Goal: Information Seeking & Learning: Learn about a topic

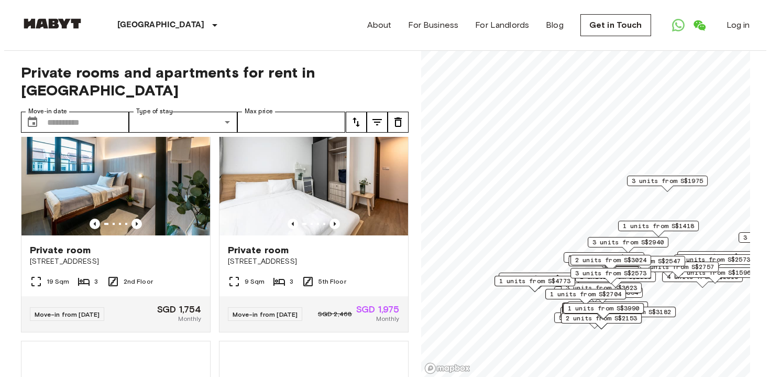
scroll to position [502, 0]
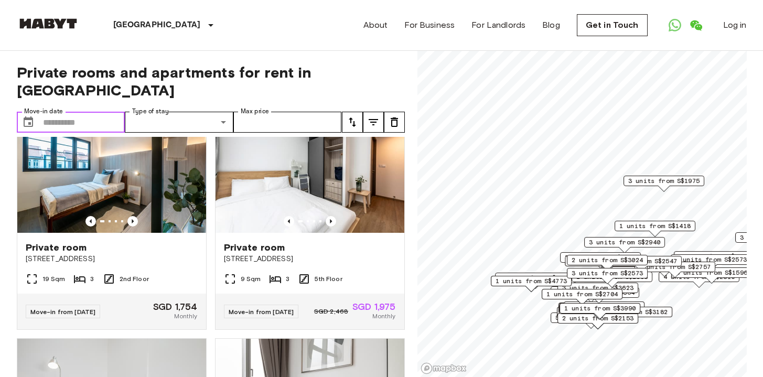
click at [108, 112] on input "Move-in date" at bounding box center [84, 122] width 82 height 21
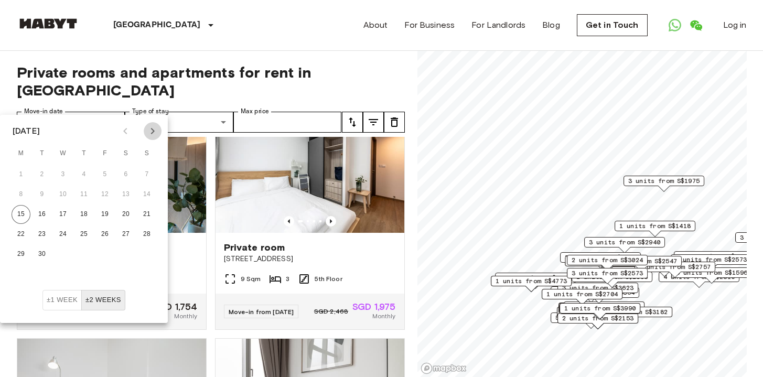
click at [153, 135] on icon "Next month" at bounding box center [152, 131] width 13 height 13
click at [108, 194] on button "10" at bounding box center [104, 194] width 19 height 19
type input "**********"
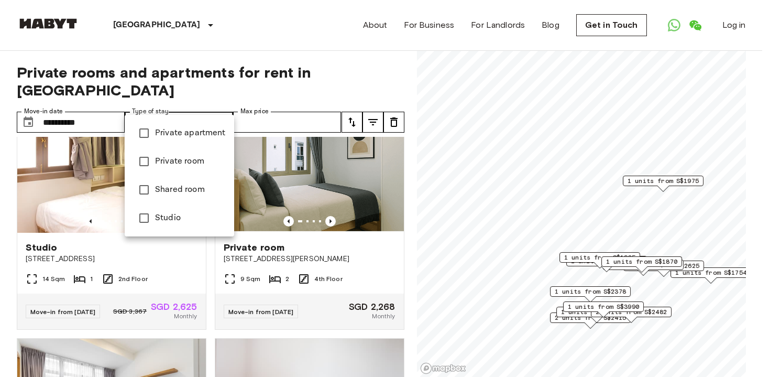
click at [193, 135] on span "Private apartment" at bounding box center [190, 133] width 71 height 13
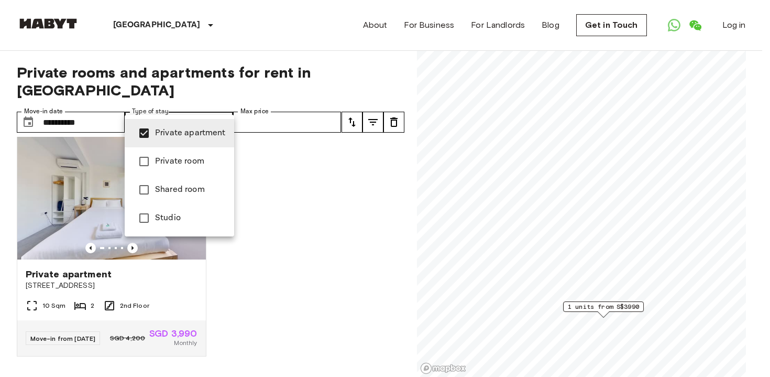
click at [184, 159] on span "Private room" at bounding box center [190, 161] width 71 height 13
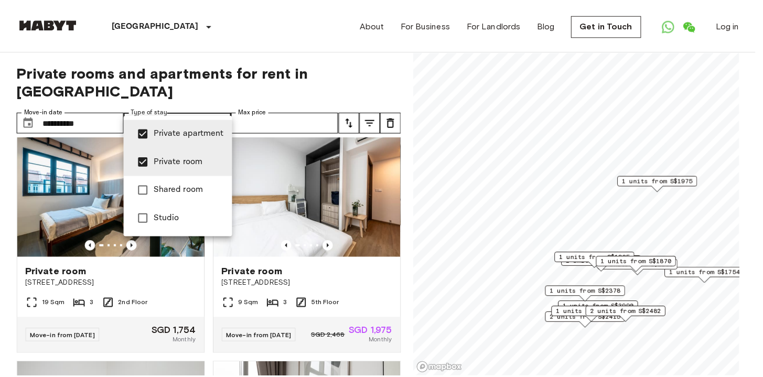
scroll to position [1473, 0]
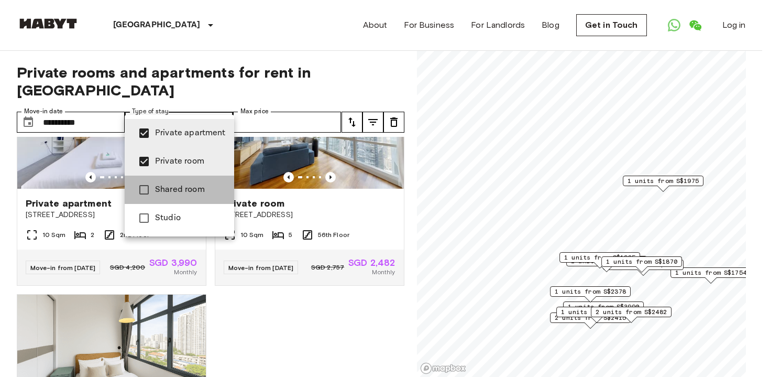
click at [179, 184] on span "Shared room" at bounding box center [190, 189] width 71 height 13
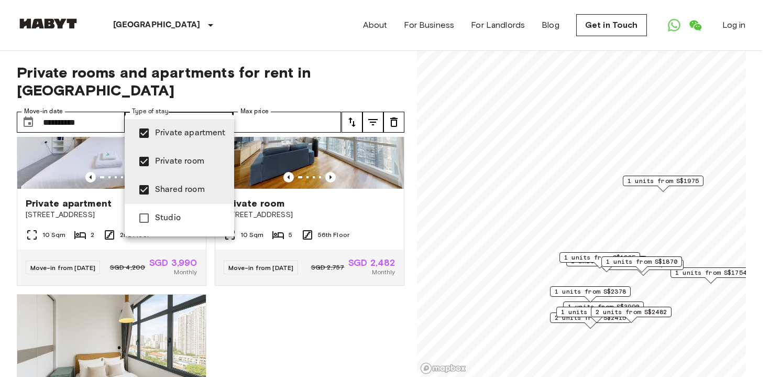
click at [180, 190] on span "Shared room" at bounding box center [190, 189] width 71 height 13
type input "**********"
click at [279, 103] on div at bounding box center [385, 188] width 770 height 377
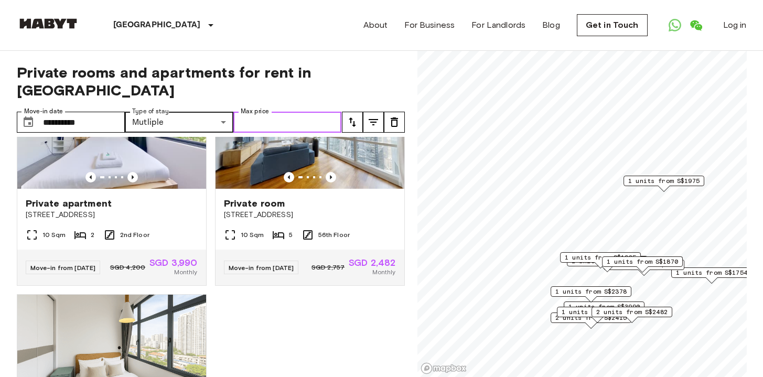
click at [304, 112] on input "Max price" at bounding box center [287, 122] width 108 height 21
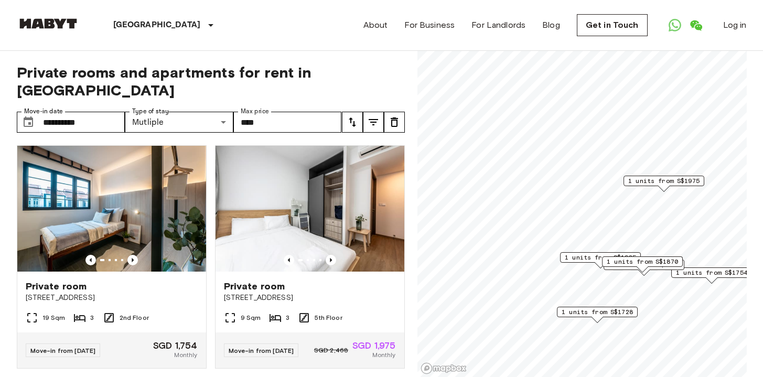
click at [317, 48] on div "Singapore Europe Amsterdam Berlin Brussels Cologne Dusseldorf Frankfurt Graz Ha…" at bounding box center [382, 25] width 730 height 50
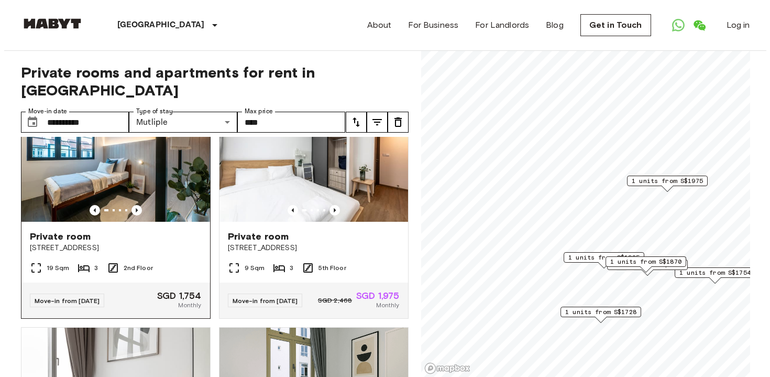
scroll to position [33, 0]
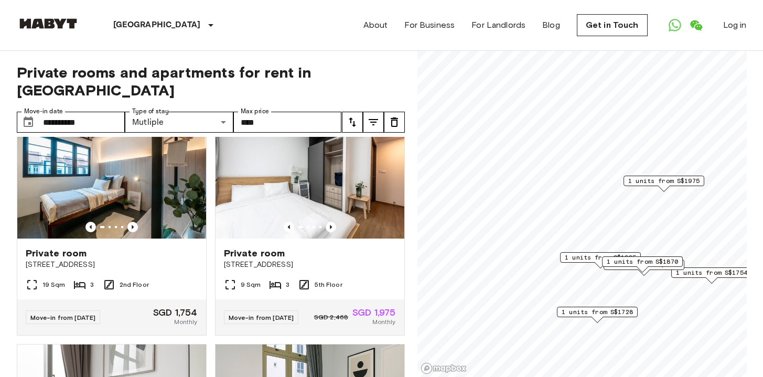
click at [586, 313] on span "1 units from S$1728" at bounding box center [596, 311] width 71 height 9
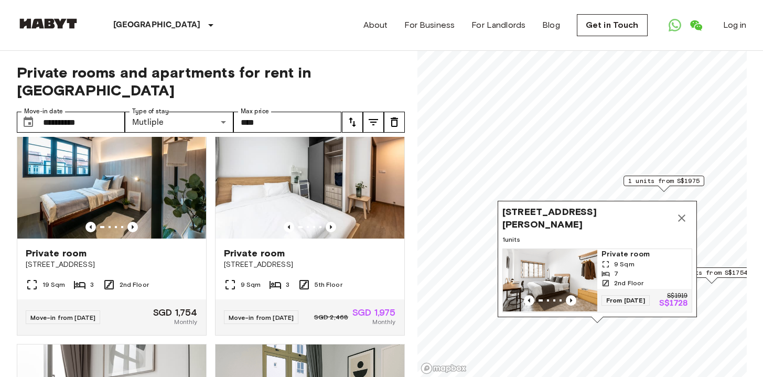
click at [617, 259] on span "9 Sqm" at bounding box center [624, 263] width 20 height 9
click at [678, 212] on icon "Map marker" at bounding box center [681, 218] width 13 height 13
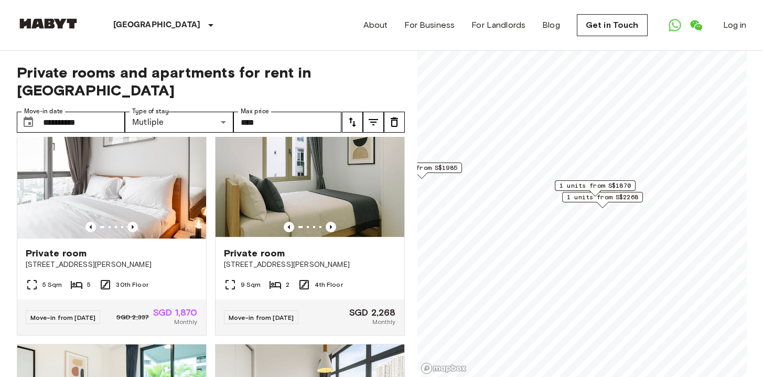
click at [619, 184] on span "1 units from S$1870" at bounding box center [594, 185] width 71 height 9
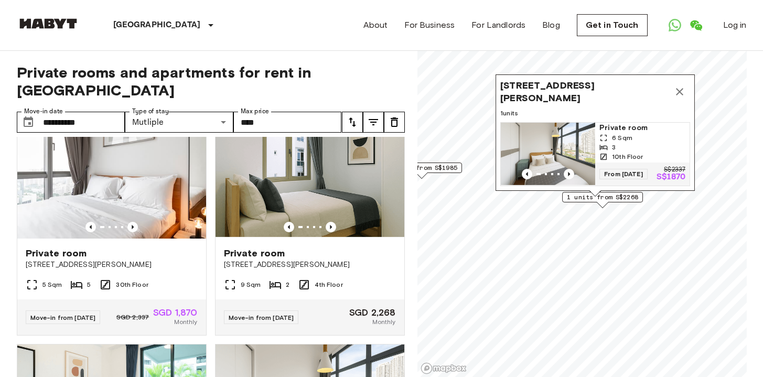
click at [634, 169] on span "From 22 Oct 25" at bounding box center [623, 174] width 48 height 10
click at [304, 112] on input "****" at bounding box center [287, 122] width 108 height 21
type input "****"
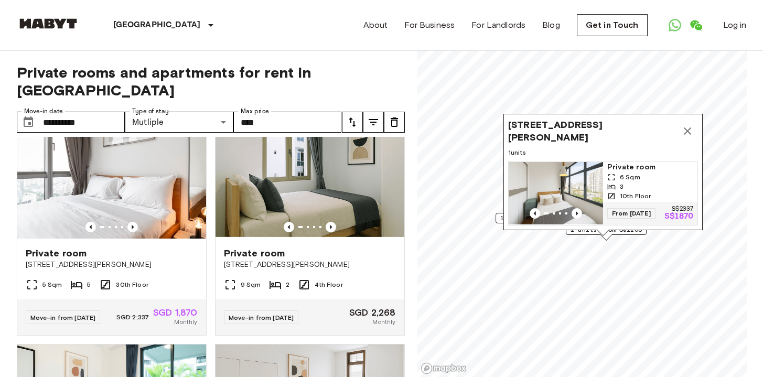
click at [693, 121] on button "Map marker" at bounding box center [687, 131] width 21 height 21
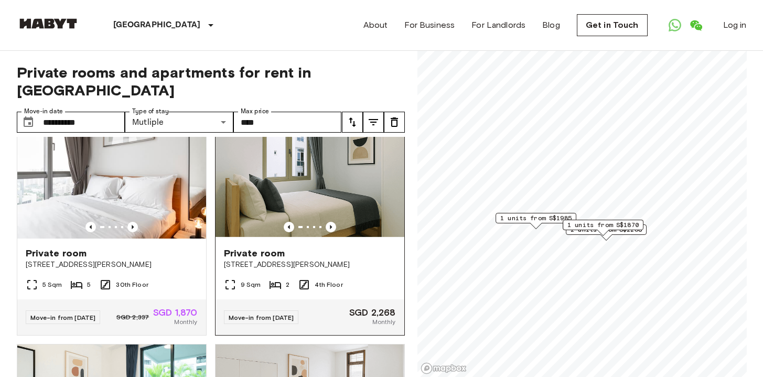
click at [354, 278] on div "9 Sqm 2 4th Floor" at bounding box center [309, 288] width 189 height 21
click at [371, 116] on icon "tune" at bounding box center [373, 122] width 13 height 13
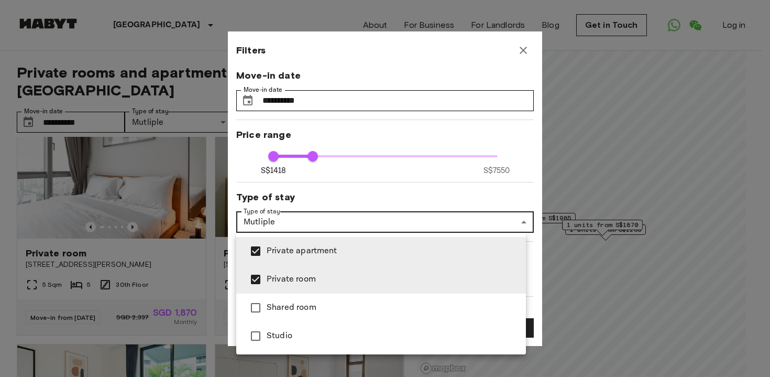
click at [351, 223] on div at bounding box center [385, 188] width 770 height 377
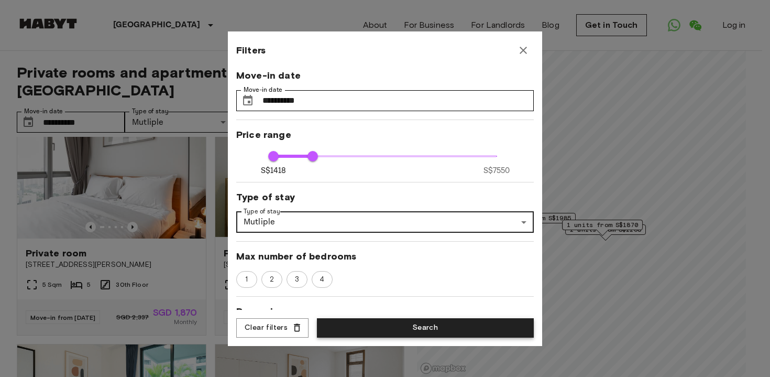
click at [393, 324] on button "Search" at bounding box center [425, 327] width 217 height 19
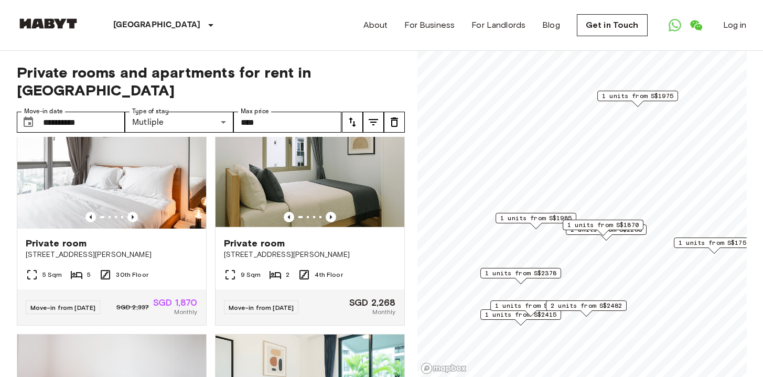
scroll to position [270, 0]
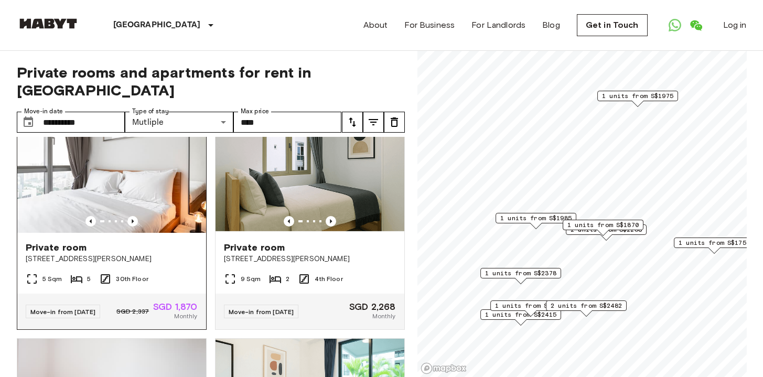
click at [153, 256] on div "Private room 10 Beatty Road" at bounding box center [111, 253] width 189 height 40
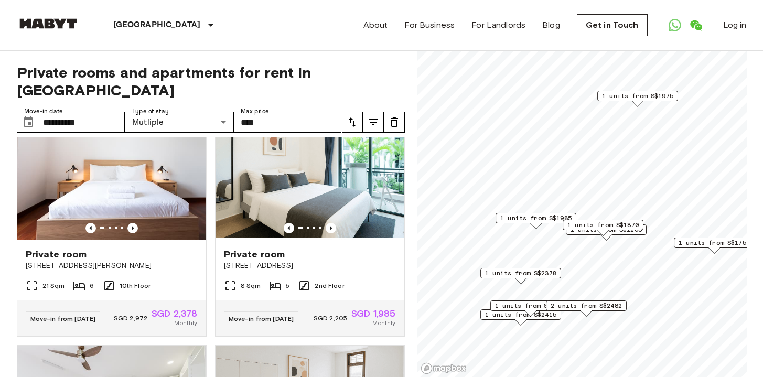
scroll to position [497, 0]
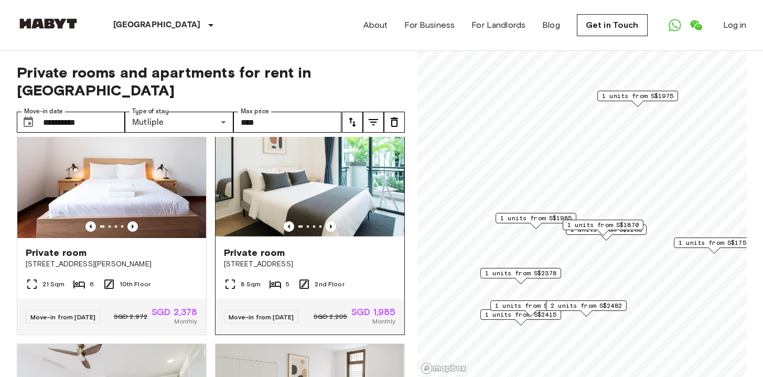
click at [358, 276] on div "Private room 16 Ewe Boon Road" at bounding box center [309, 258] width 189 height 40
click at [159, 259] on div "Private room" at bounding box center [112, 252] width 172 height 13
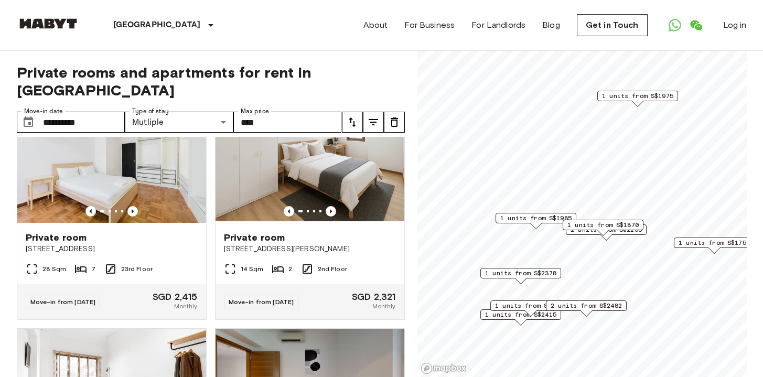
scroll to position [744, 0]
click at [364, 262] on div "Private room 16 Hamilton Road" at bounding box center [309, 242] width 189 height 40
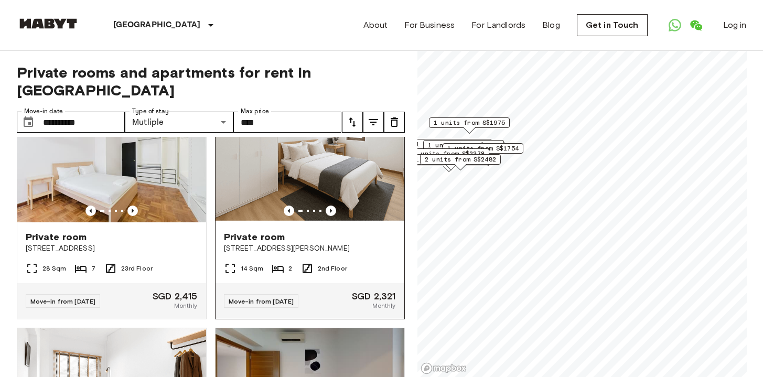
scroll to position [64, 0]
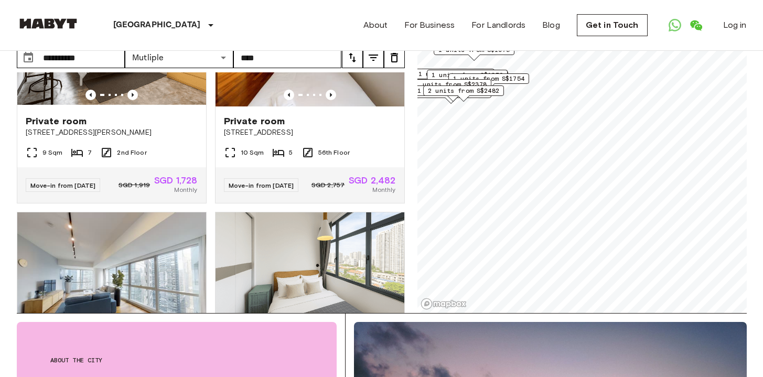
scroll to position [1021, 0]
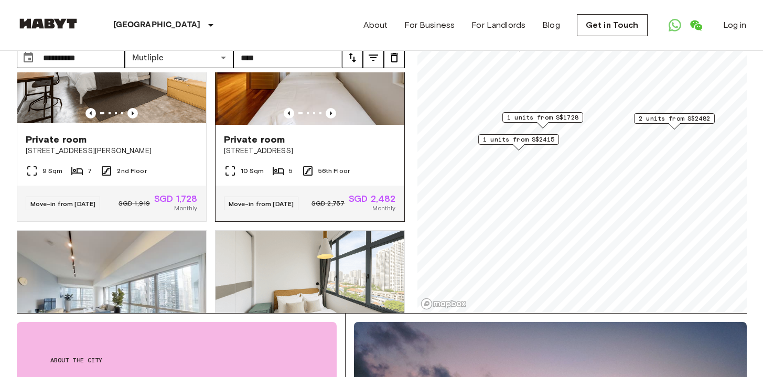
scroll to position [296, 0]
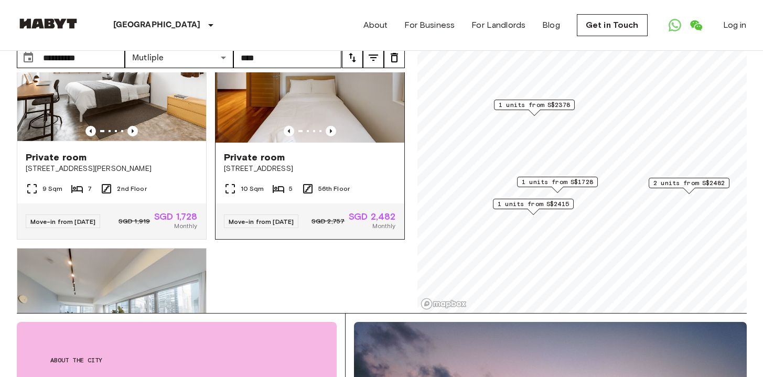
scroll to position [777, 0]
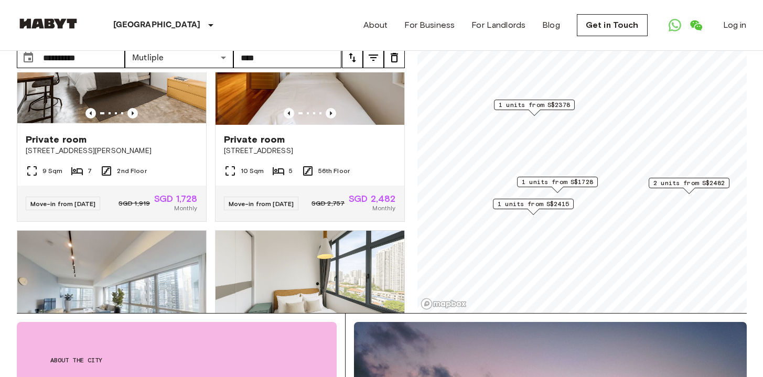
click at [546, 204] on span "1 units from S$2415" at bounding box center [532, 203] width 71 height 9
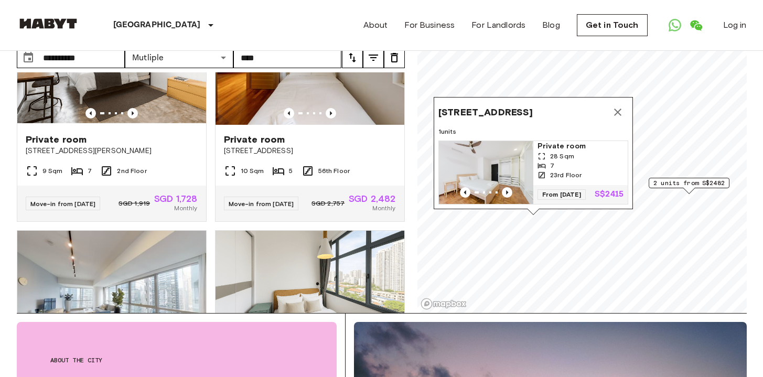
click at [613, 106] on icon "Map marker" at bounding box center [617, 112] width 13 height 13
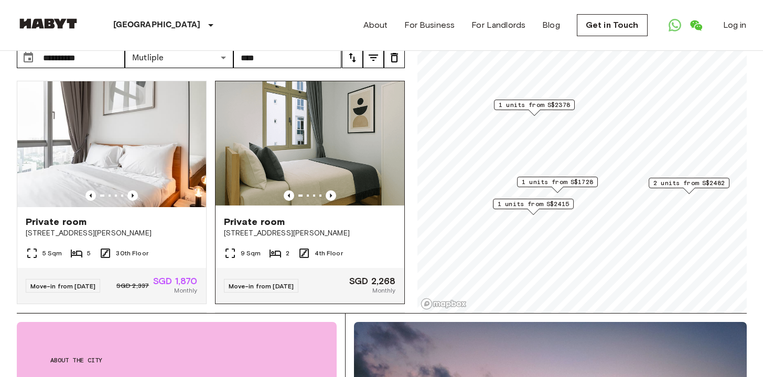
scroll to position [0, 0]
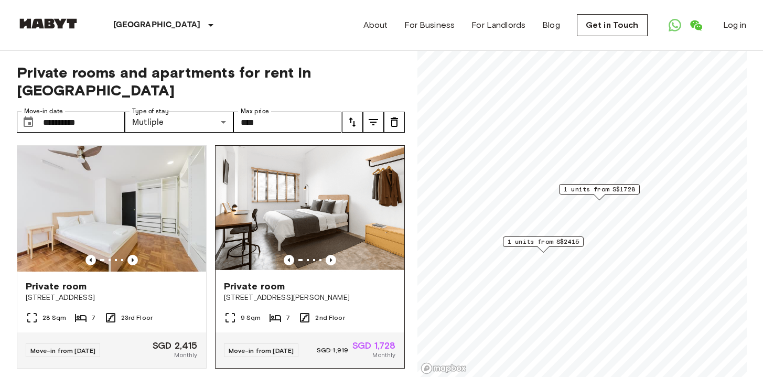
click at [242, 292] on span "3 & 5 Yong Siak Street" at bounding box center [310, 297] width 172 height 10
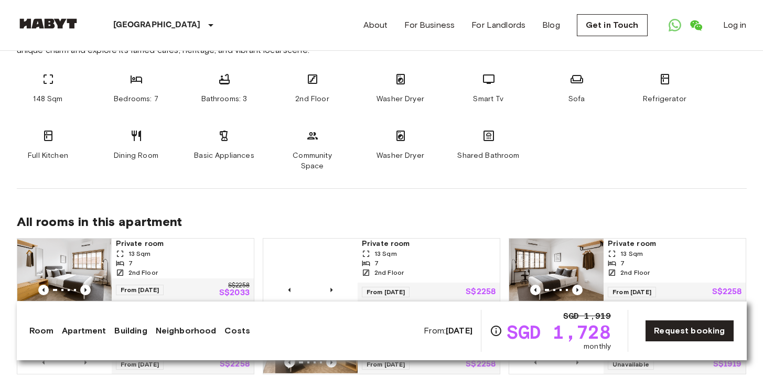
scroll to position [618, 0]
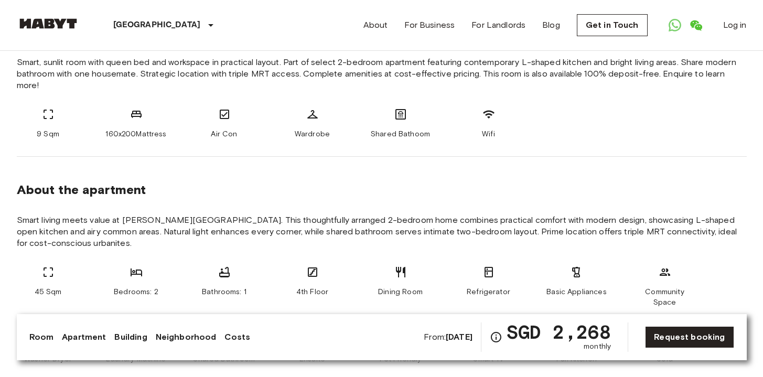
scroll to position [413, 0]
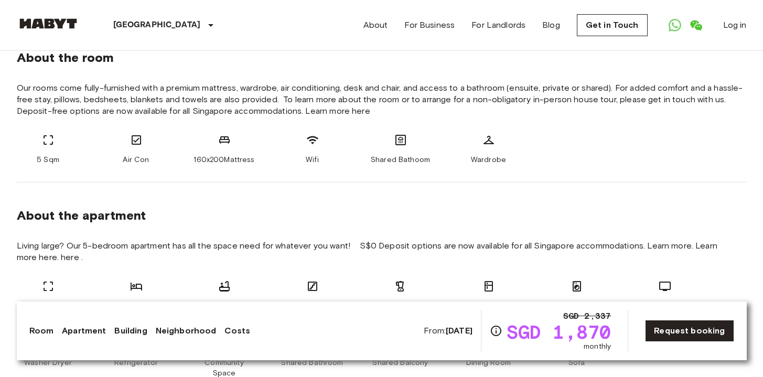
scroll to position [391, 0]
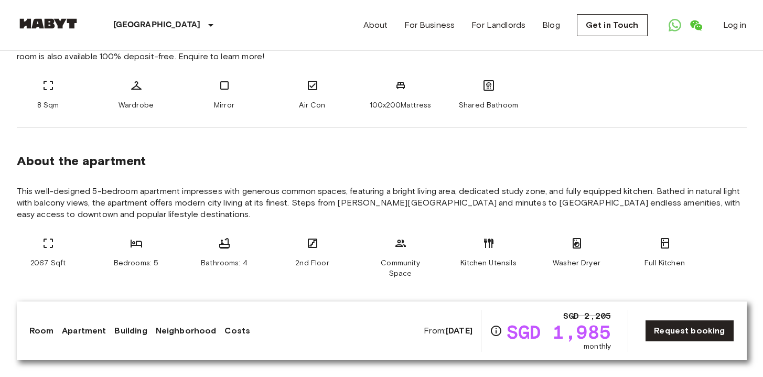
scroll to position [460, 0]
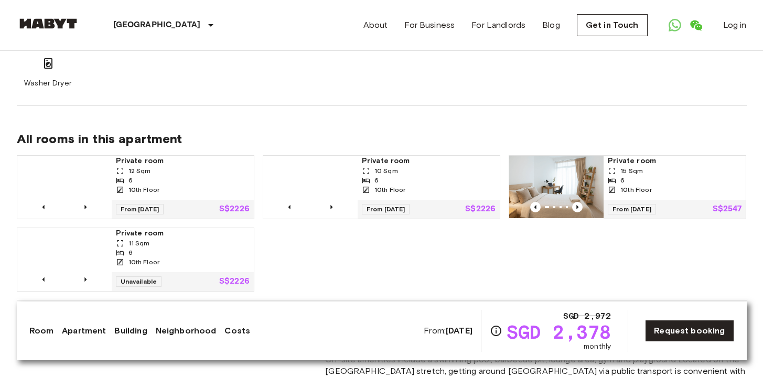
scroll to position [671, 0]
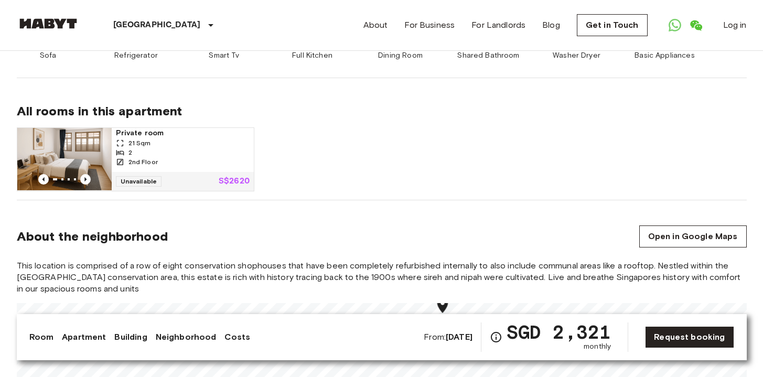
scroll to position [694, 0]
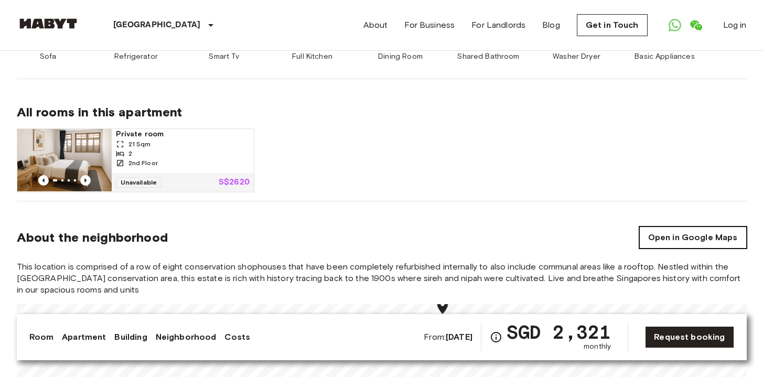
click at [644, 226] on link "Open in Google Maps" at bounding box center [692, 237] width 107 height 22
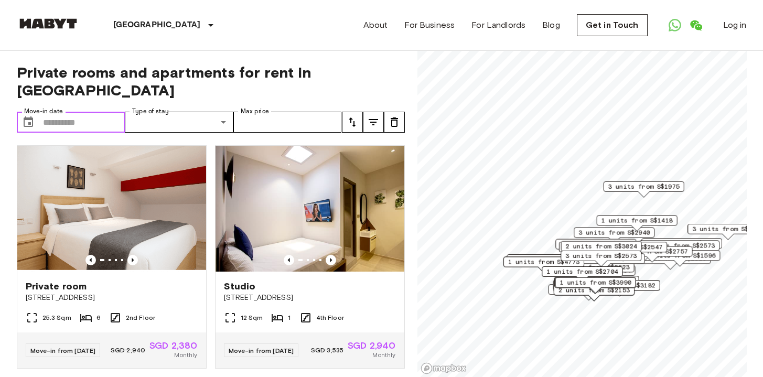
click at [76, 112] on input "Move-in date" at bounding box center [84, 122] width 82 height 21
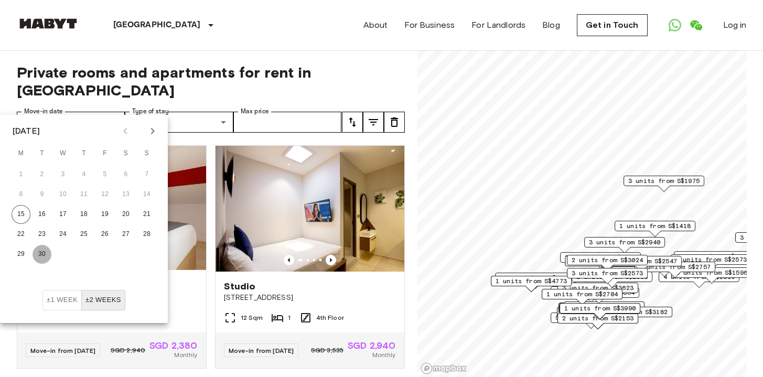
click at [43, 251] on button "30" at bounding box center [41, 254] width 19 height 19
type input "**********"
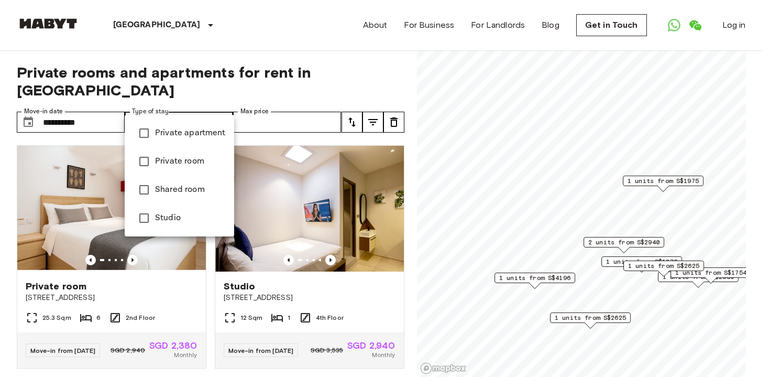
click at [197, 161] on span "Private room" at bounding box center [190, 161] width 71 height 13
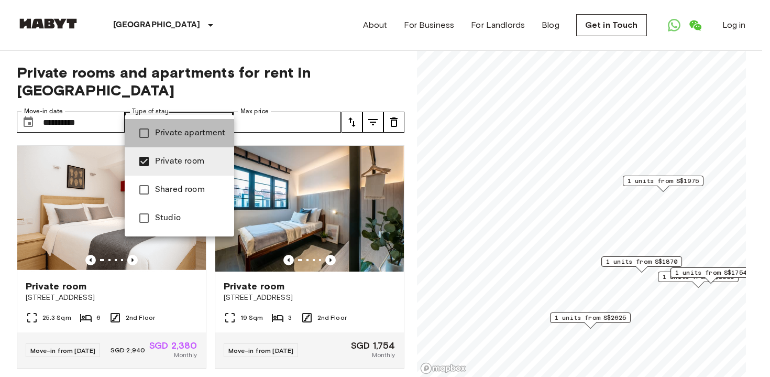
click at [199, 136] on span "Private apartment" at bounding box center [190, 133] width 71 height 13
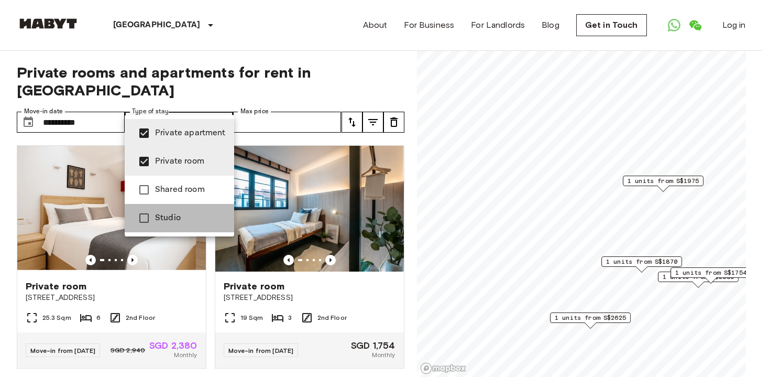
click at [180, 216] on span "Studio" at bounding box center [190, 218] width 71 height 13
type input "**********"
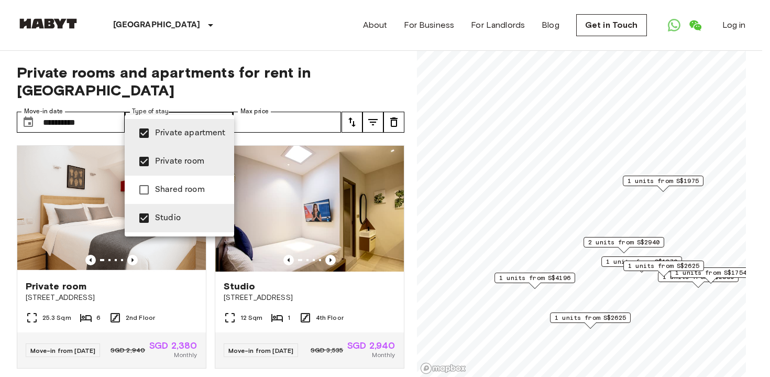
click at [317, 100] on div at bounding box center [385, 188] width 770 height 377
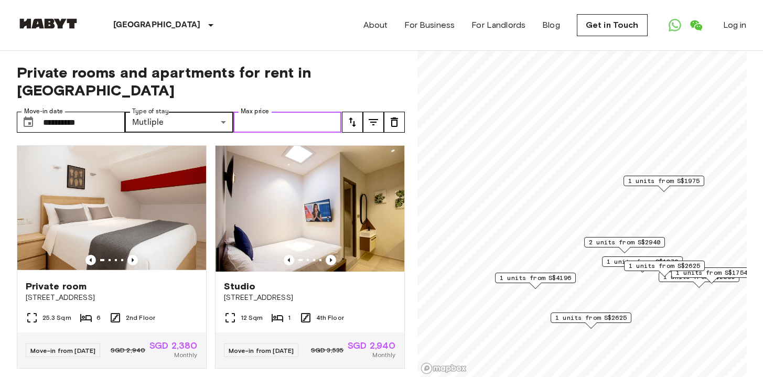
click at [315, 112] on input "Max price" at bounding box center [287, 122] width 108 height 21
type input "****"
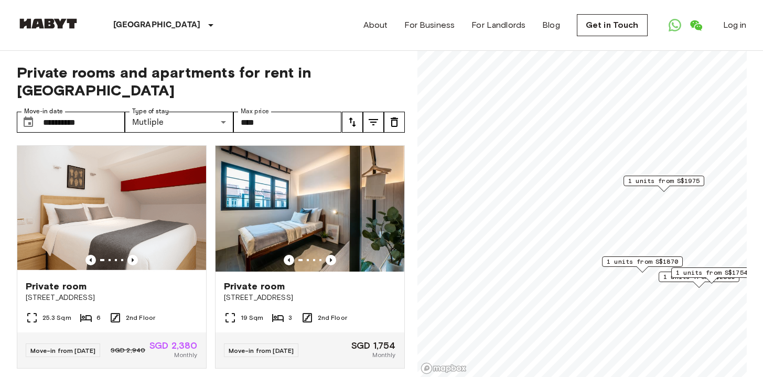
click at [370, 116] on icon "tune" at bounding box center [373, 122] width 13 height 13
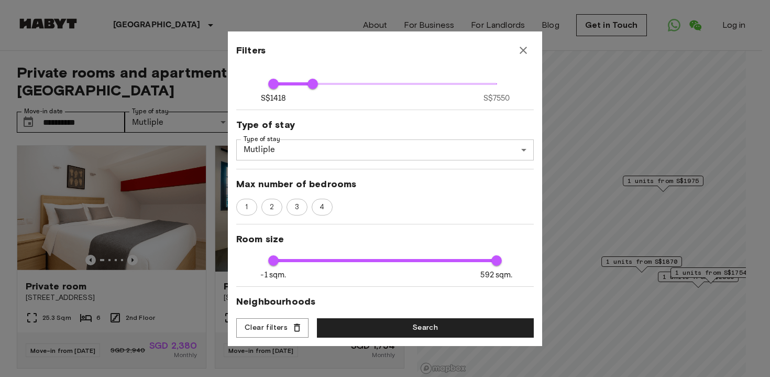
scroll to position [88, 0]
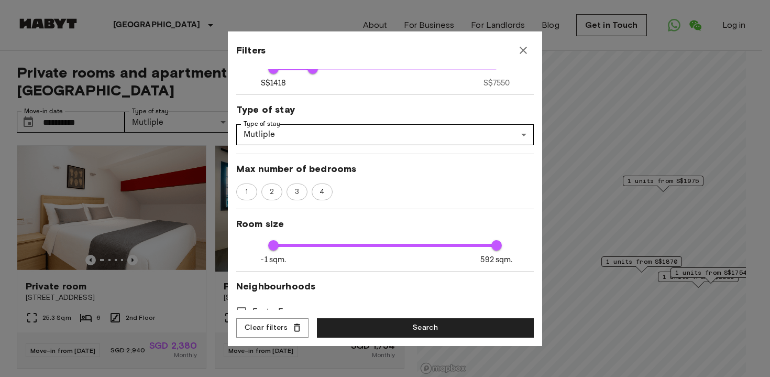
click at [285, 192] on div "1 2 3 4" at bounding box center [385, 191] width 298 height 17
click at [270, 191] on span "2" at bounding box center [272, 192] width 16 height 10
type input "****"
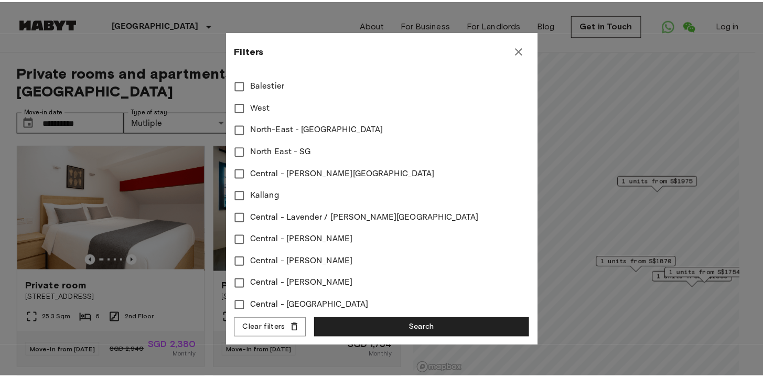
scroll to position [454, 0]
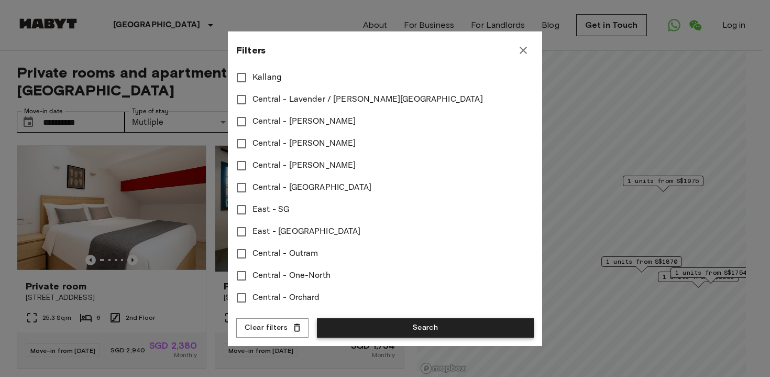
click at [387, 332] on button "Search" at bounding box center [425, 327] width 217 height 19
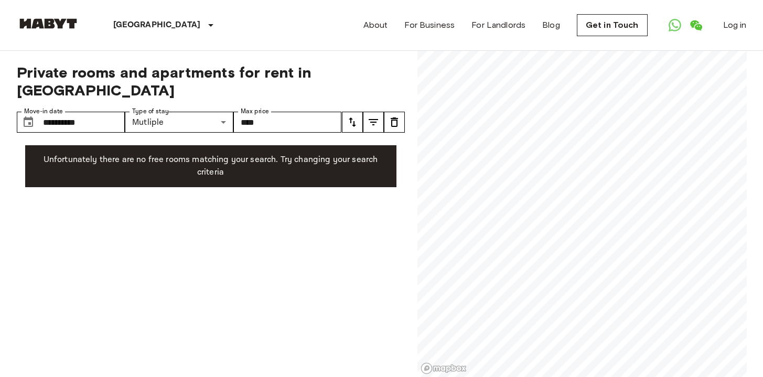
click at [352, 116] on icon "tune" at bounding box center [352, 122] width 13 height 13
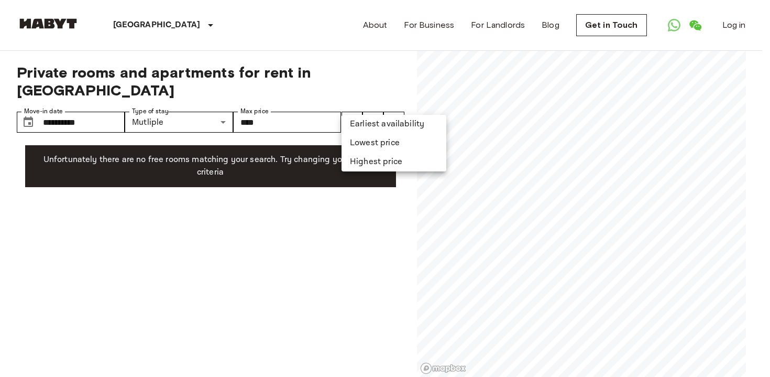
click at [373, 104] on div at bounding box center [385, 188] width 770 height 377
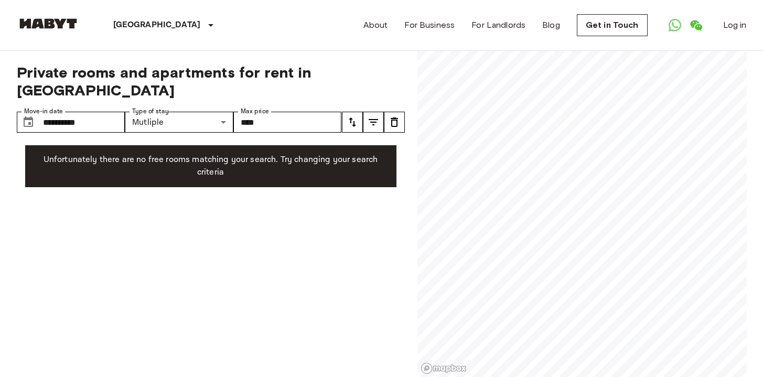
click at [373, 119] on icon "tune" at bounding box center [372, 122] width 9 height 6
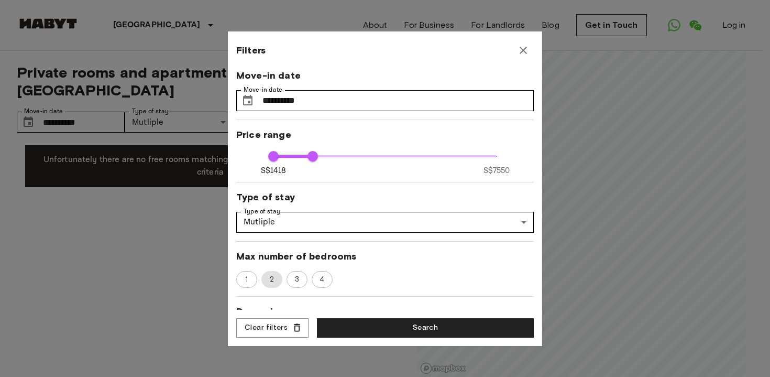
click at [271, 276] on span "2" at bounding box center [272, 279] width 17 height 10
click at [296, 279] on span "3" at bounding box center [297, 279] width 16 height 10
click at [322, 279] on span "4" at bounding box center [322, 279] width 16 height 10
type input "****"
click at [353, 326] on button "Search" at bounding box center [425, 327] width 217 height 19
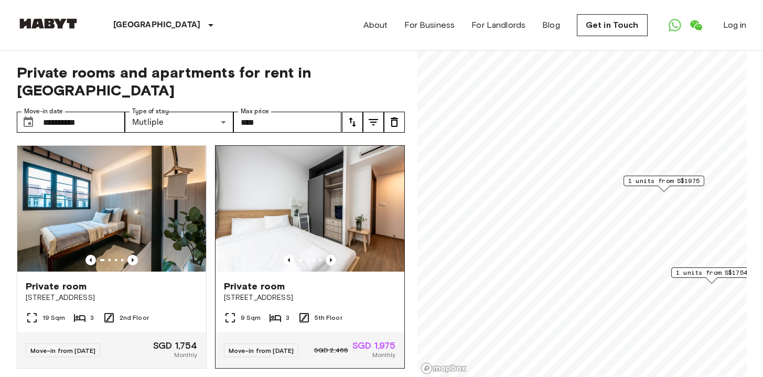
scroll to position [15, 0]
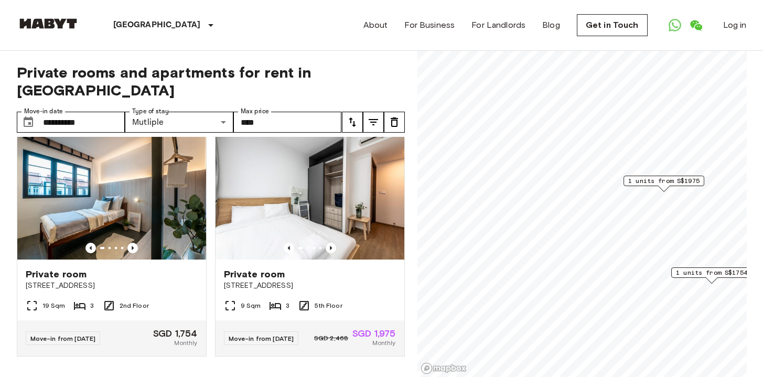
click at [376, 116] on icon "tune" at bounding box center [373, 122] width 13 height 13
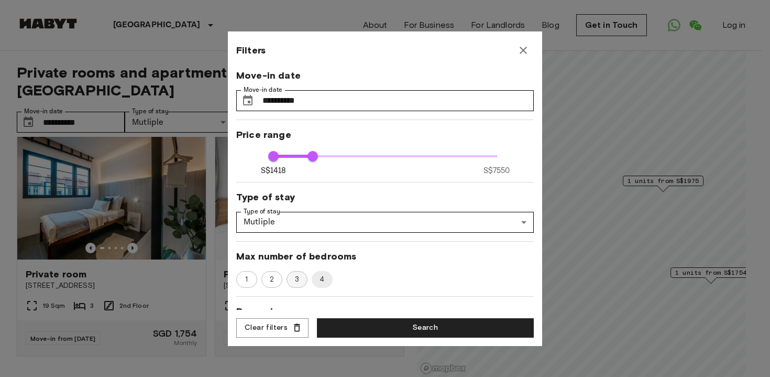
click at [297, 280] on span "3" at bounding box center [297, 279] width 16 height 10
type input "****"
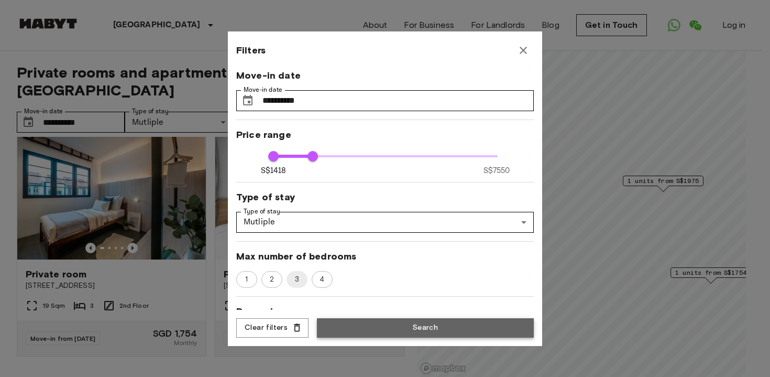
click at [350, 321] on button "Search" at bounding box center [425, 327] width 217 height 19
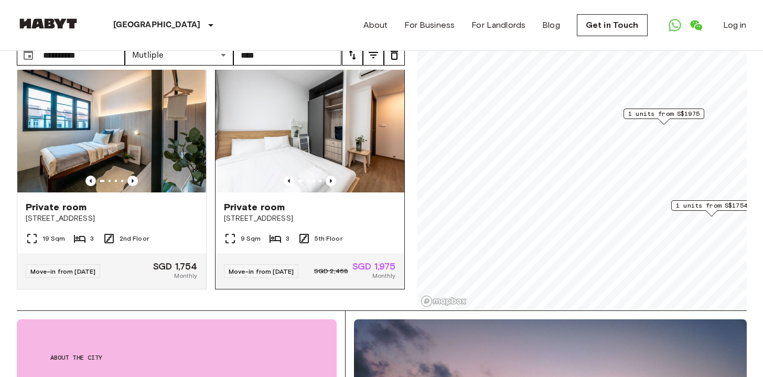
scroll to position [74, 0]
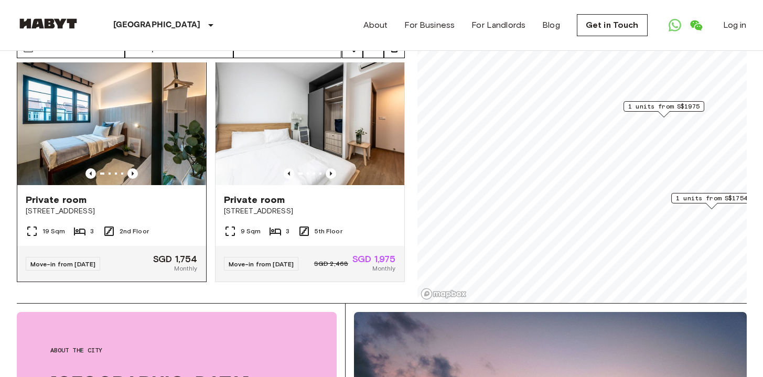
click at [145, 141] on img at bounding box center [111, 122] width 189 height 126
click at [248, 133] on img at bounding box center [309, 122] width 189 height 126
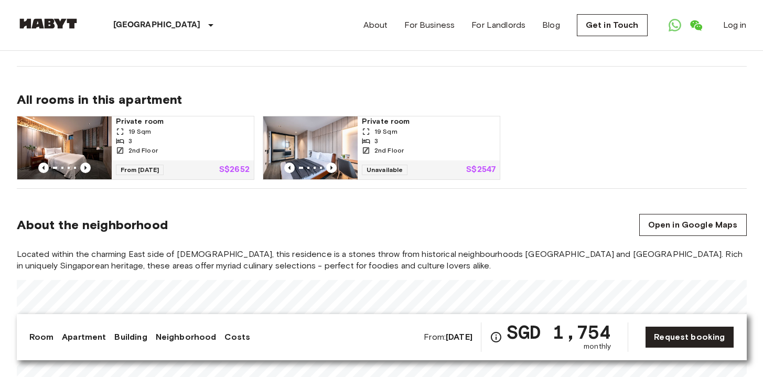
scroll to position [498, 0]
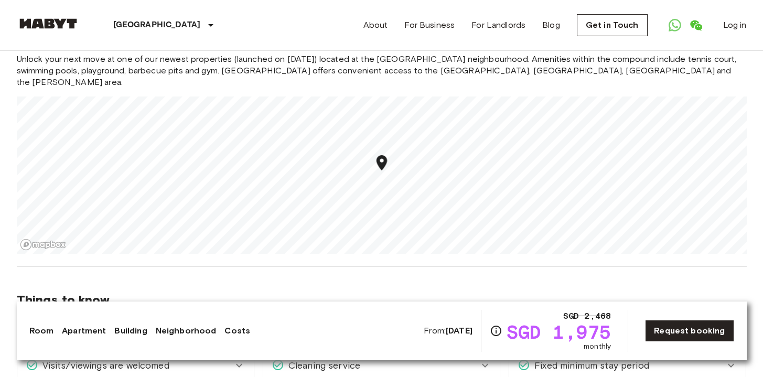
scroll to position [980, 0]
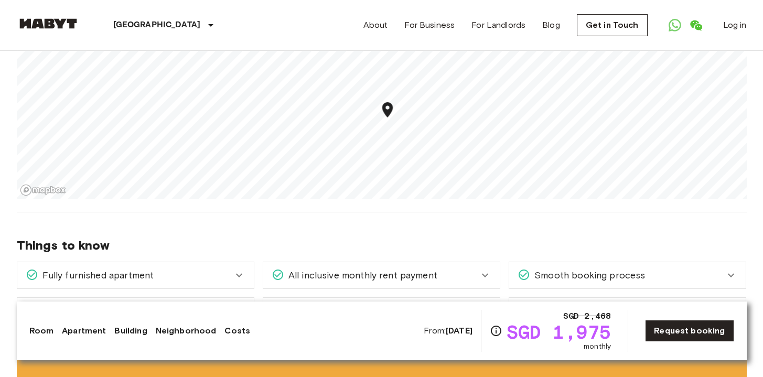
click at [408, 212] on div "Things to know Fully furnished apartment Your apartment comes fully furnished w…" at bounding box center [382, 272] width 730 height 121
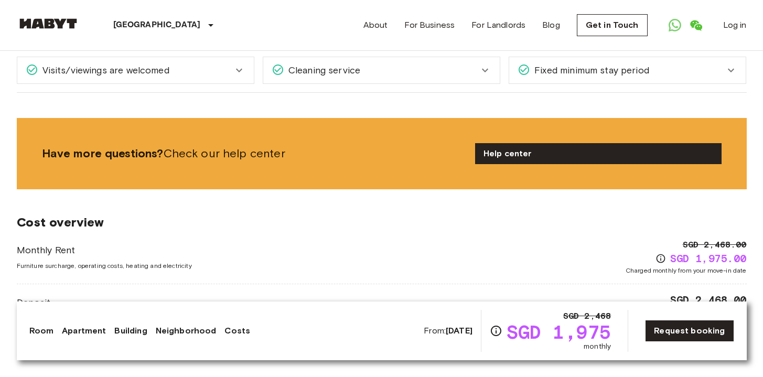
scroll to position [1222, 0]
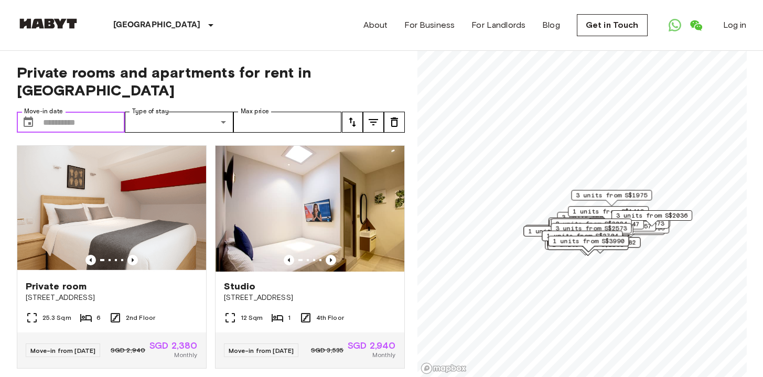
click at [56, 112] on input "Move-in date" at bounding box center [84, 122] width 82 height 21
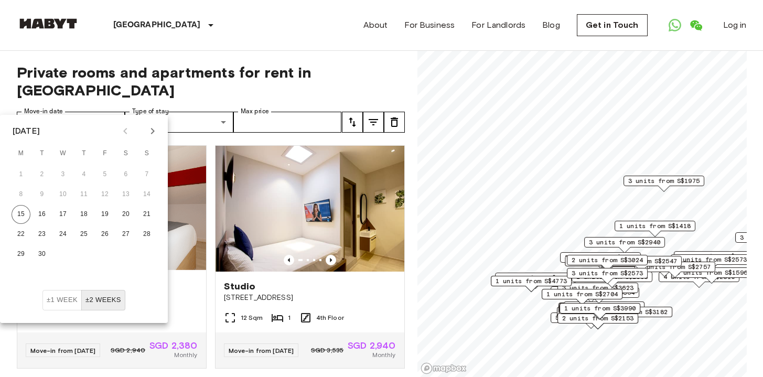
click at [153, 135] on icon "Next month" at bounding box center [152, 131] width 13 height 13
click at [101, 193] on button "10" at bounding box center [104, 194] width 19 height 19
type input "**********"
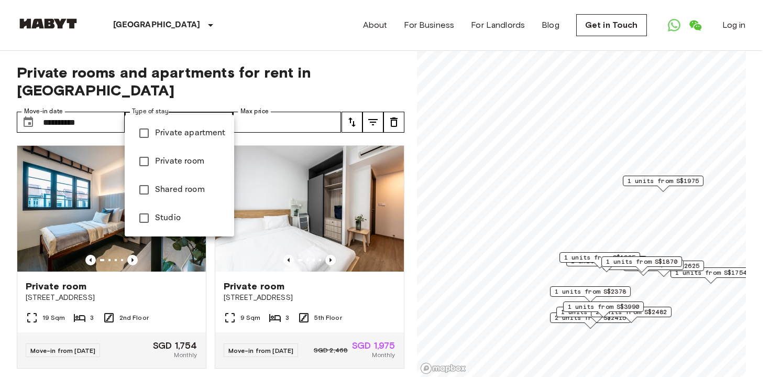
click at [200, 139] on span "Private apartment" at bounding box center [190, 133] width 71 height 13
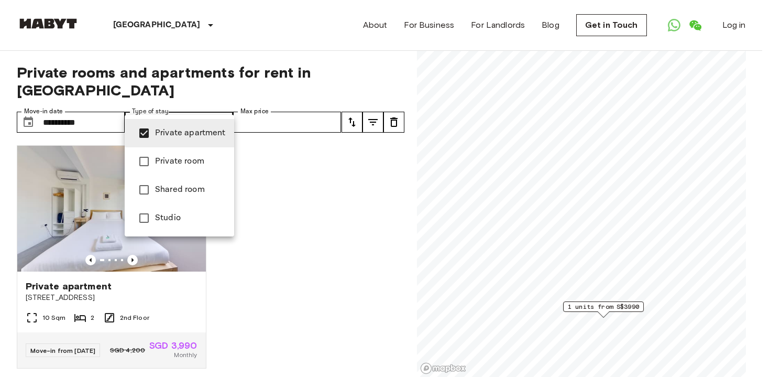
click at [195, 159] on span "Private room" at bounding box center [190, 161] width 71 height 13
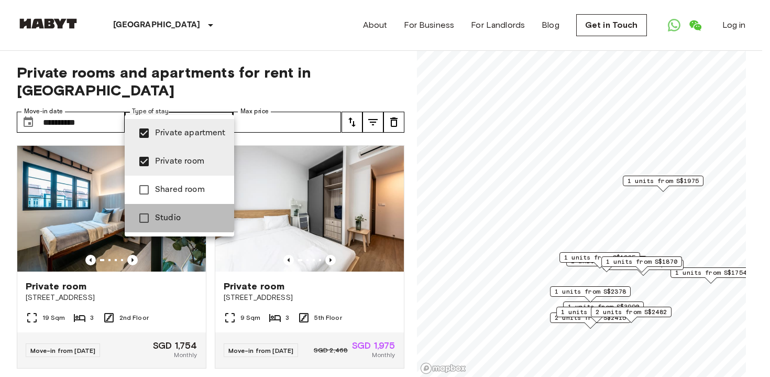
click at [178, 216] on span "Studio" at bounding box center [190, 218] width 71 height 13
type input "**********"
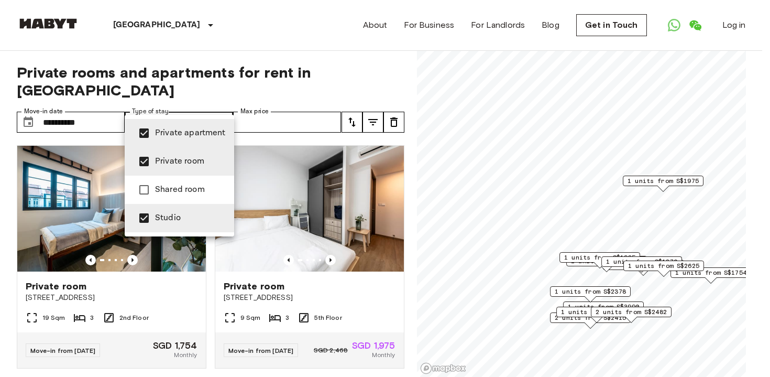
click at [276, 104] on div at bounding box center [385, 188] width 770 height 377
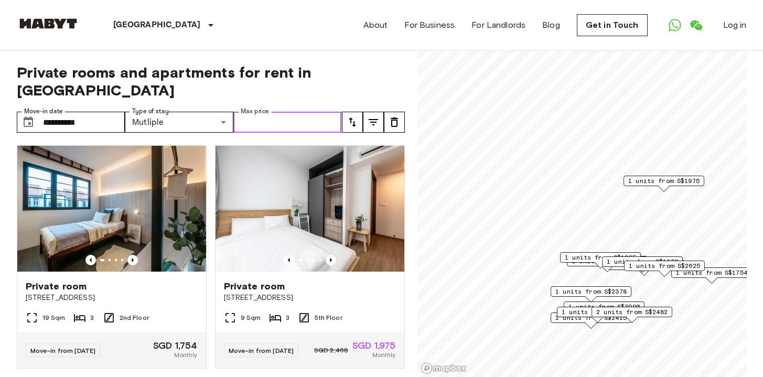
click at [283, 112] on input "Max price" at bounding box center [287, 122] width 108 height 21
type input "****"
click at [398, 81] on span "Private rooms and apartments for rent in Singapore" at bounding box center [211, 81] width 388 height 36
click at [377, 116] on icon "tune" at bounding box center [373, 122] width 13 height 13
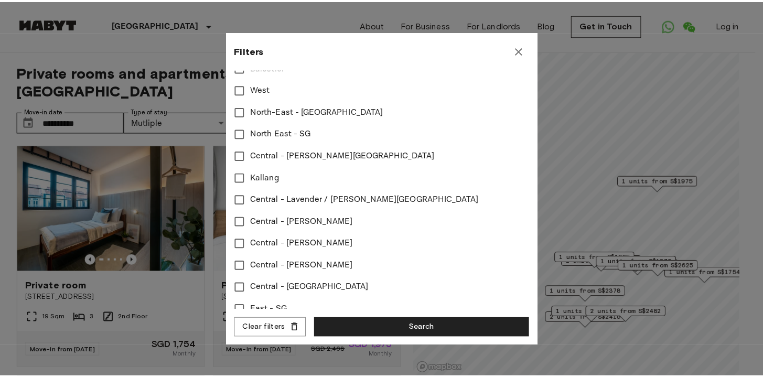
scroll to position [426, 0]
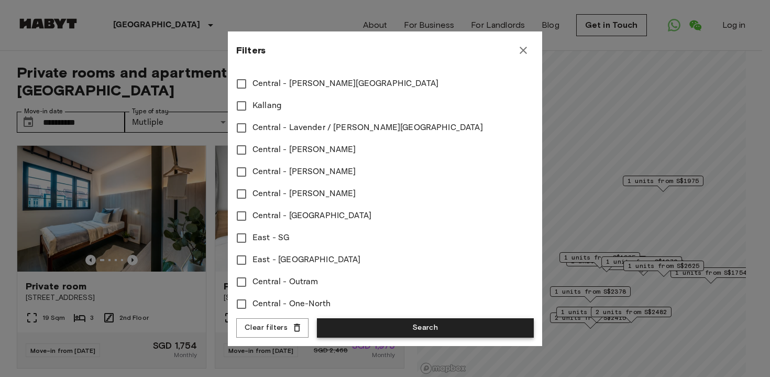
click at [383, 333] on button "Search" at bounding box center [425, 327] width 217 height 19
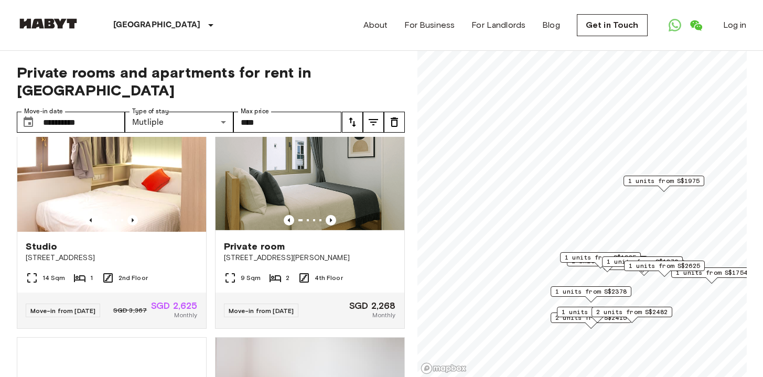
scroll to position [504, 0]
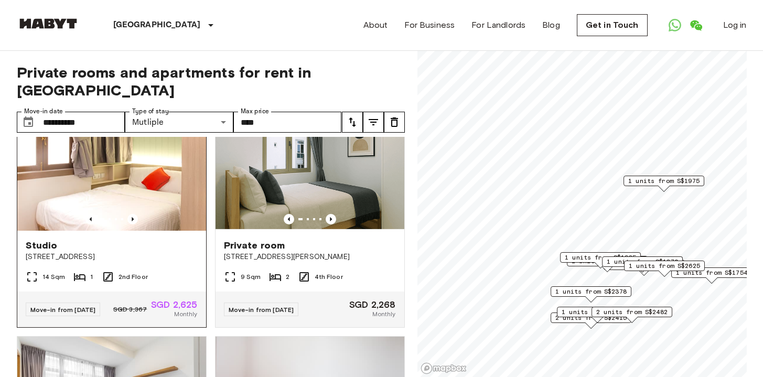
click at [168, 270] on div "Studio 115 Geylang Road Singapore" at bounding box center [111, 251] width 189 height 40
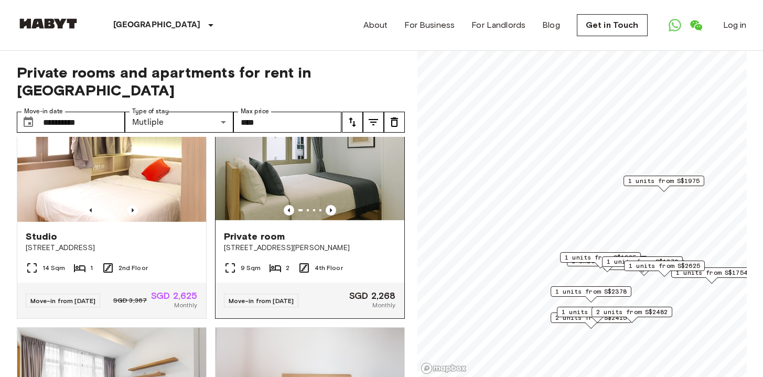
scroll to position [509, 0]
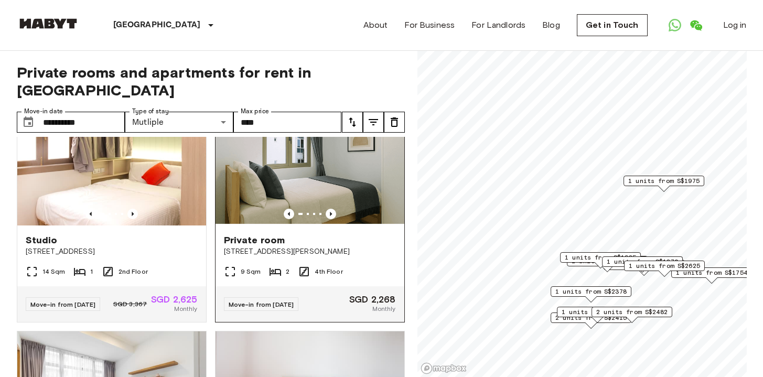
click at [322, 254] on span "16 Hamilton Road" at bounding box center [310, 251] width 172 height 10
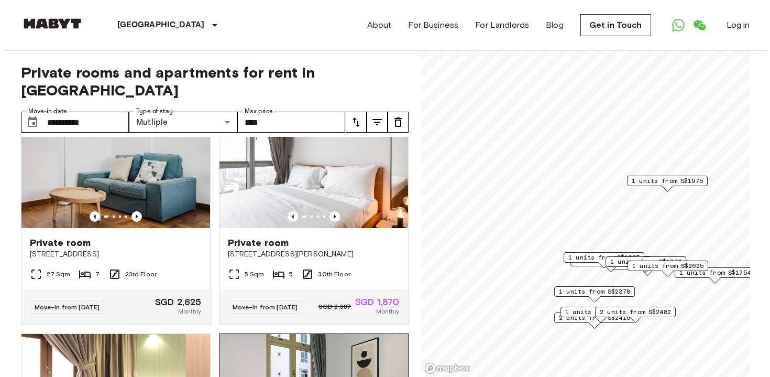
scroll to position [234, 0]
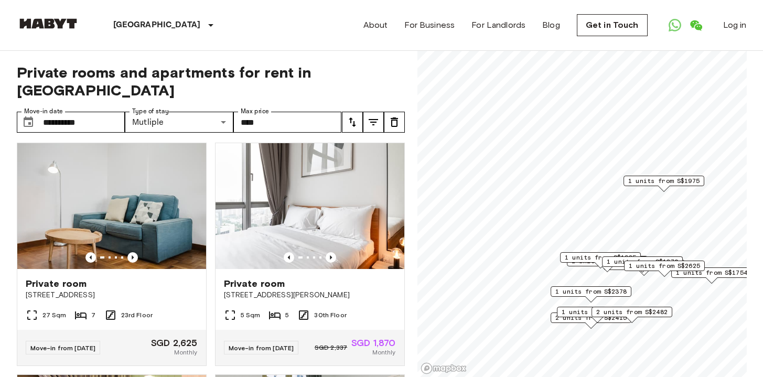
click at [371, 116] on icon "tune" at bounding box center [373, 122] width 13 height 13
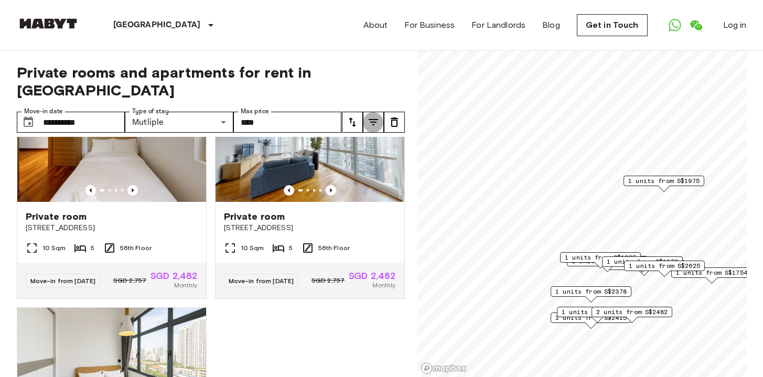
scroll to position [1717, 0]
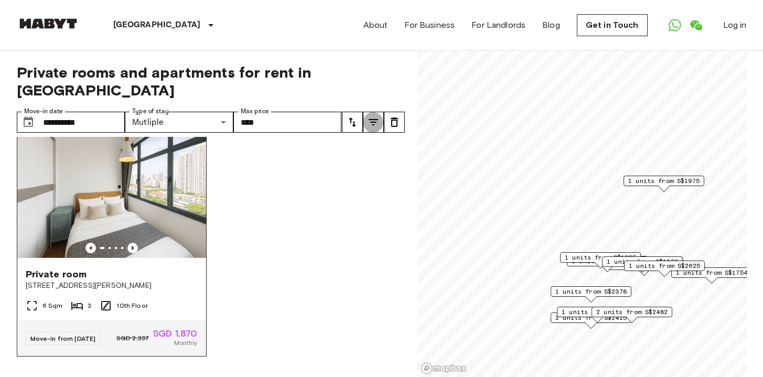
click at [162, 280] on span "10 Beatty Road" at bounding box center [112, 285] width 172 height 10
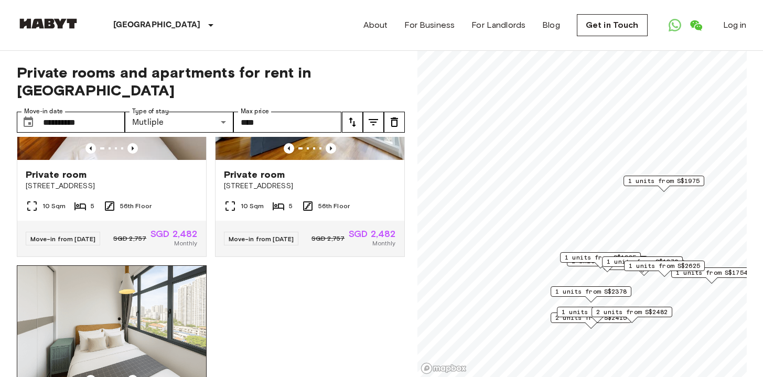
scroll to position [1491, 0]
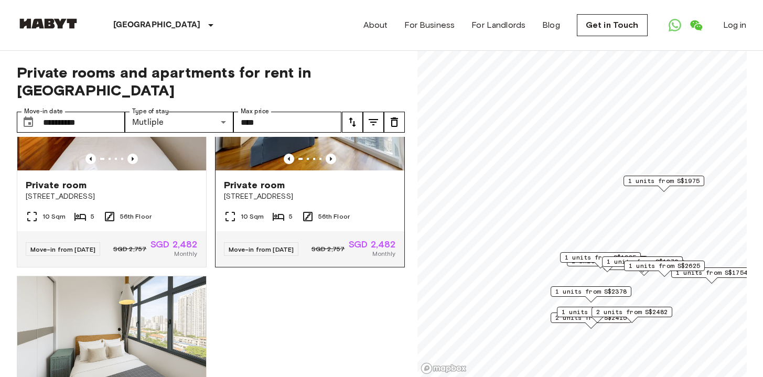
click at [281, 202] on span "2 Marina Boulevard" at bounding box center [310, 196] width 172 height 10
click at [163, 202] on span "2 Marina Boulevard" at bounding box center [112, 196] width 172 height 10
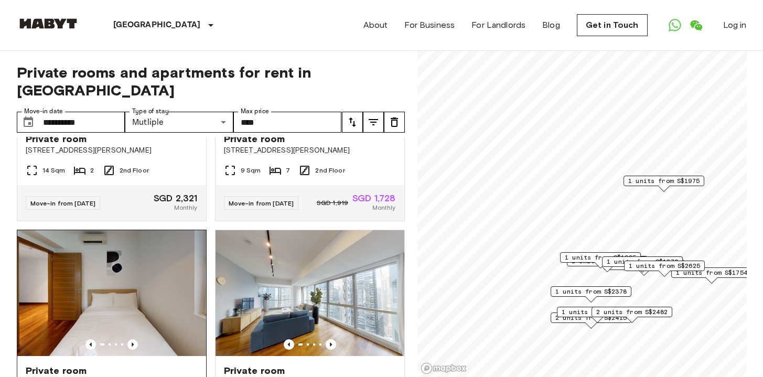
scroll to position [1294, 0]
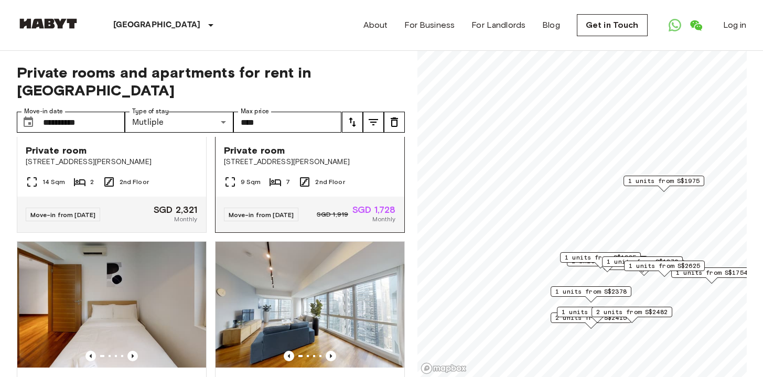
click at [295, 167] on span "3 & 5 Yong Siak Street" at bounding box center [310, 162] width 172 height 10
click at [169, 157] on div "Private room" at bounding box center [112, 150] width 172 height 13
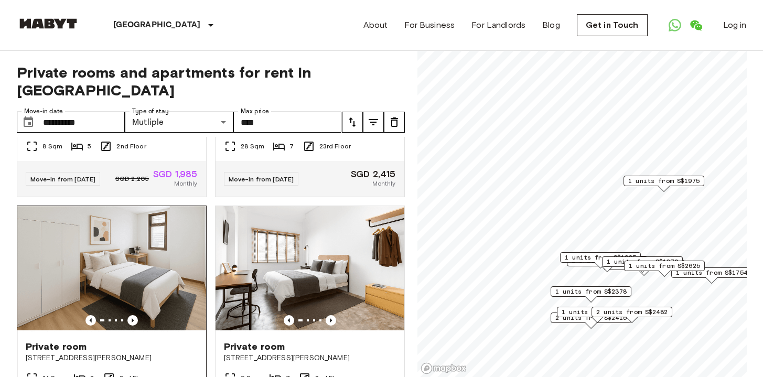
scroll to position [1095, 0]
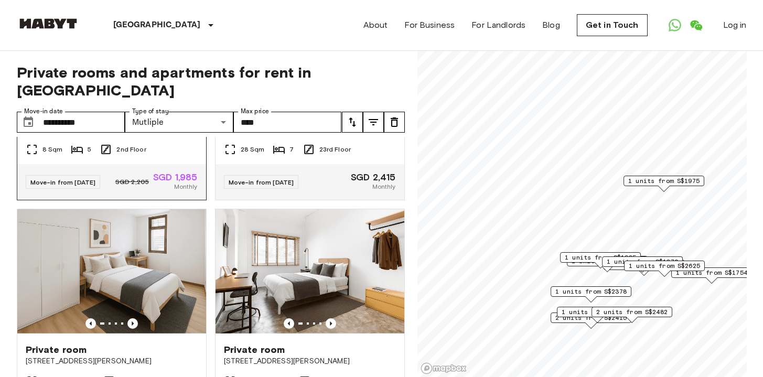
click at [165, 135] on span "16 Ewe Boon Road" at bounding box center [112, 129] width 172 height 10
click at [259, 124] on span "Private room" at bounding box center [254, 118] width 61 height 13
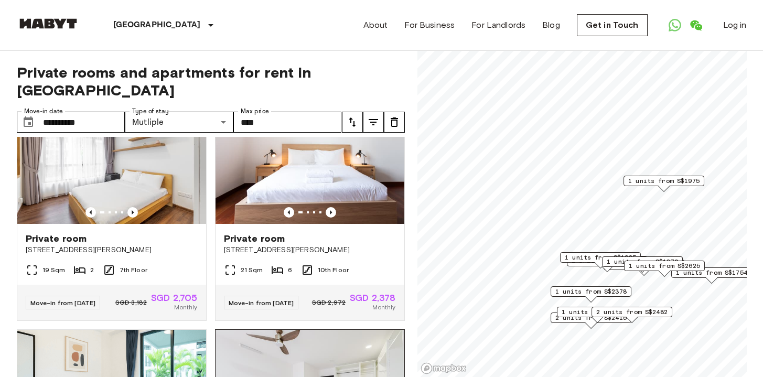
scroll to position [741, 0]
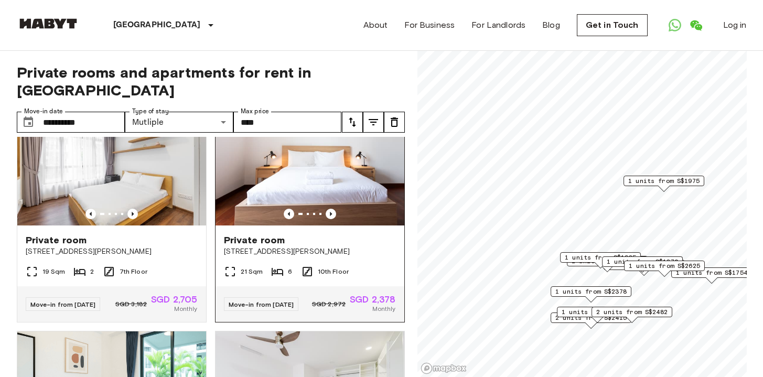
click at [255, 246] on span "Private room" at bounding box center [254, 240] width 61 height 13
click at [134, 246] on div "Private room" at bounding box center [112, 240] width 172 height 13
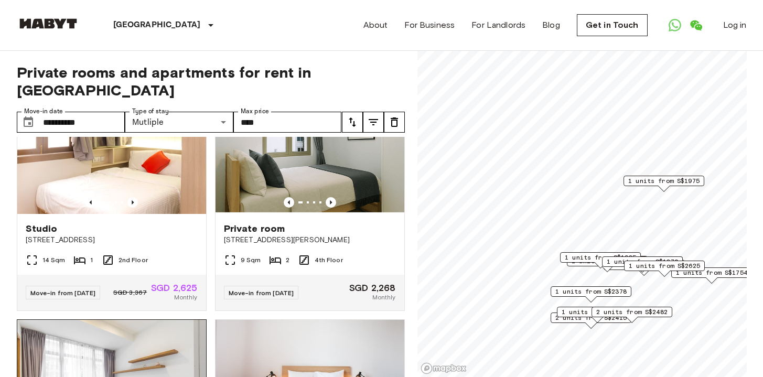
scroll to position [518, 0]
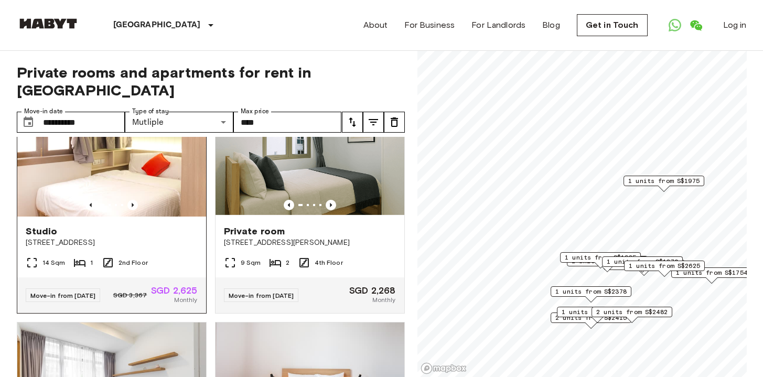
click at [146, 247] on span "115 Geylang Road Singapore" at bounding box center [112, 242] width 172 height 10
click at [243, 248] on span "16 Hamilton Road" at bounding box center [310, 242] width 172 height 10
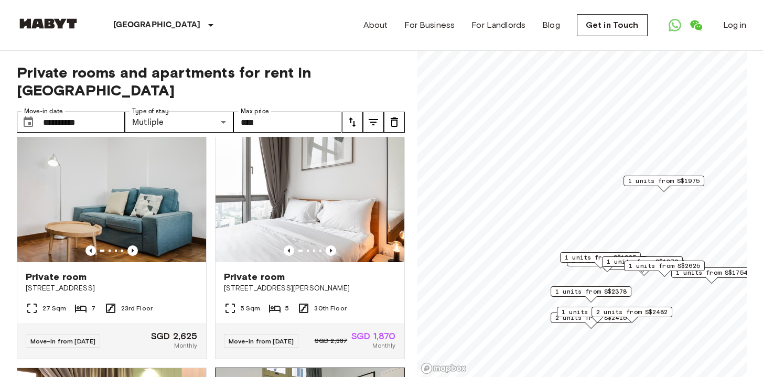
scroll to position [240, 0]
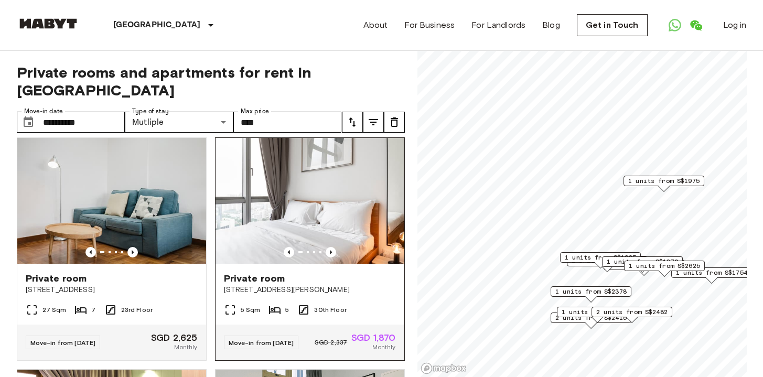
click at [251, 285] on span "10 Beatty Road" at bounding box center [310, 290] width 172 height 10
click at [145, 285] on span "1005 Lower Delta Road #23-03 Singapore 099309" at bounding box center [112, 290] width 172 height 10
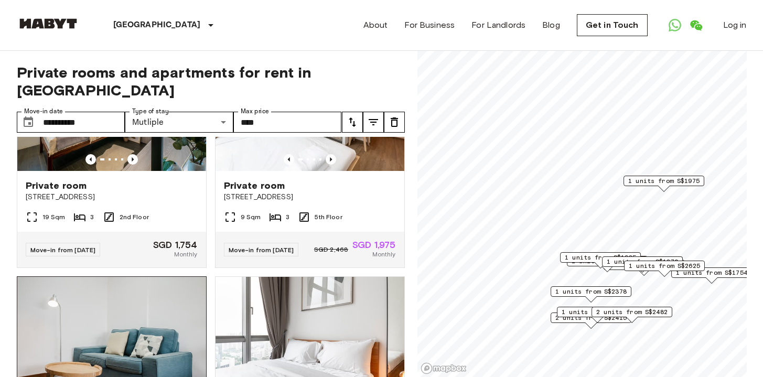
scroll to position [0, 0]
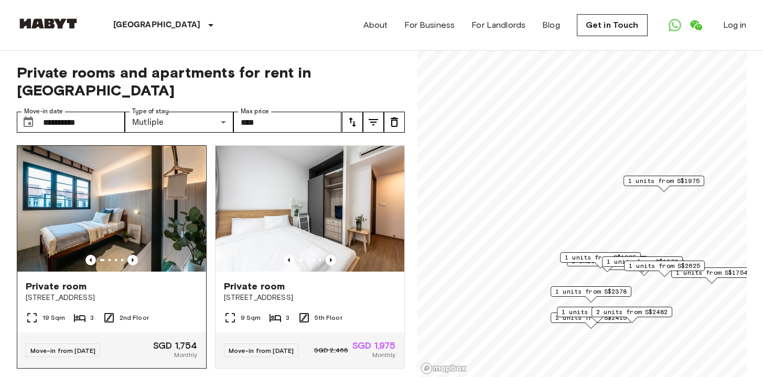
click at [138, 292] on span "[STREET_ADDRESS]" at bounding box center [112, 297] width 172 height 10
click at [272, 292] on span "24 Serangoon North Avenue 1" at bounding box center [310, 297] width 172 height 10
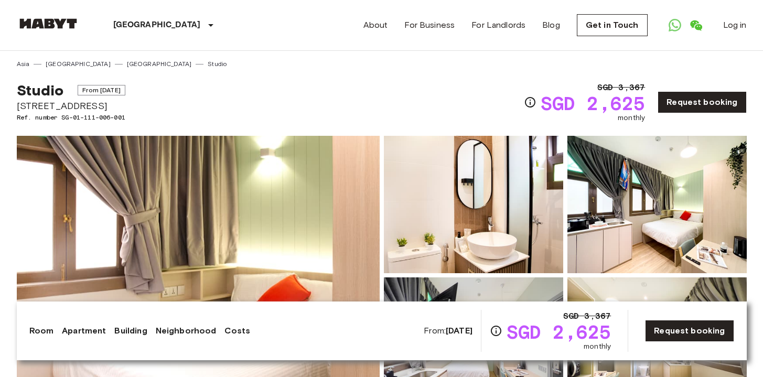
click at [46, 333] on link "Room" at bounding box center [41, 330] width 25 height 13
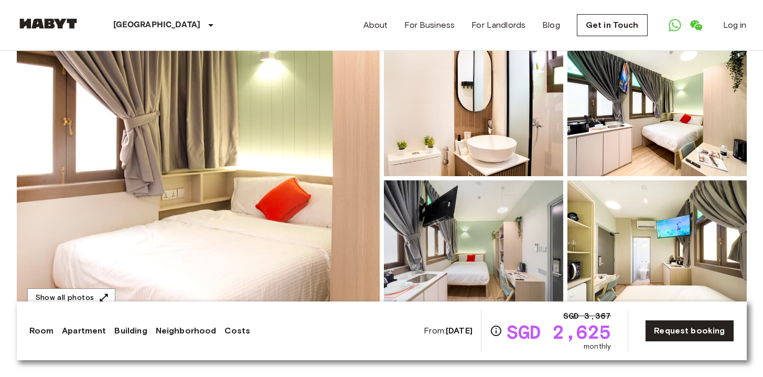
click at [84, 336] on link "Apartment" at bounding box center [84, 330] width 44 height 13
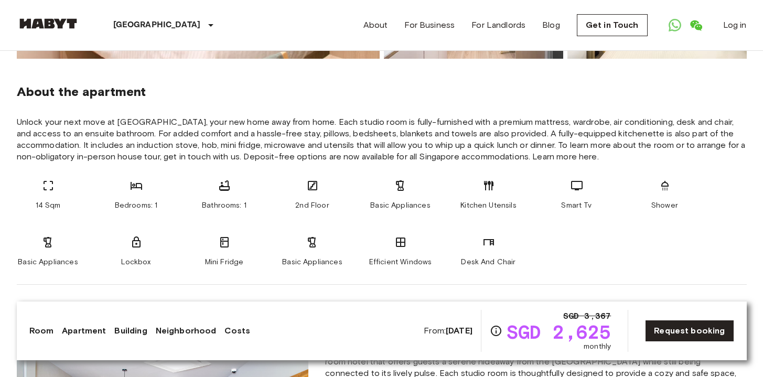
scroll to position [364, 0]
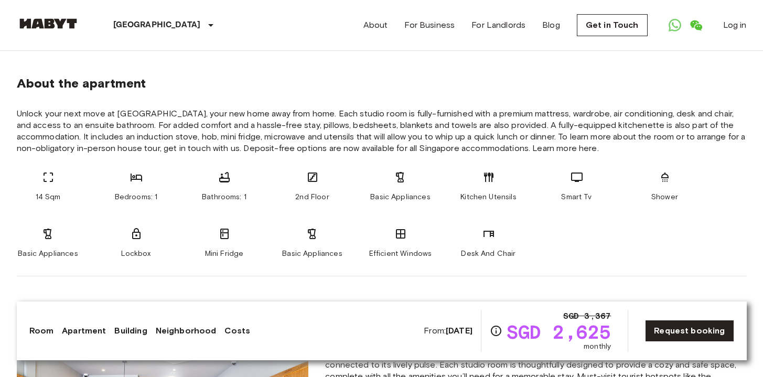
click at [129, 332] on link "Building" at bounding box center [130, 330] width 32 height 13
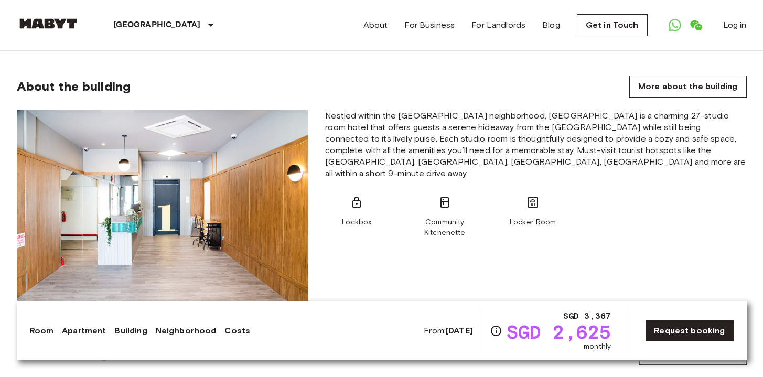
click at [173, 333] on link "Neighborhood" at bounding box center [186, 330] width 61 height 13
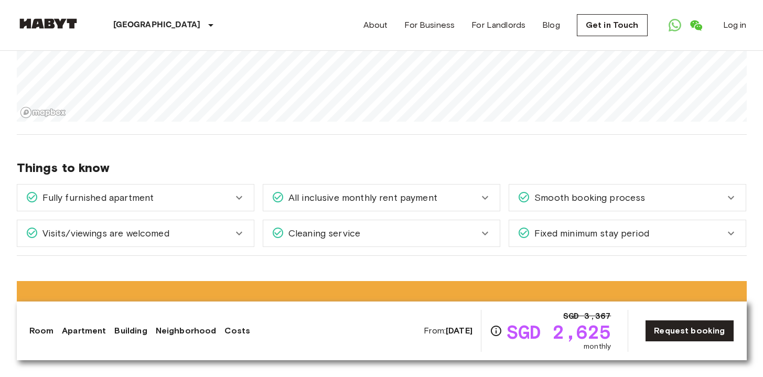
scroll to position [1053, 0]
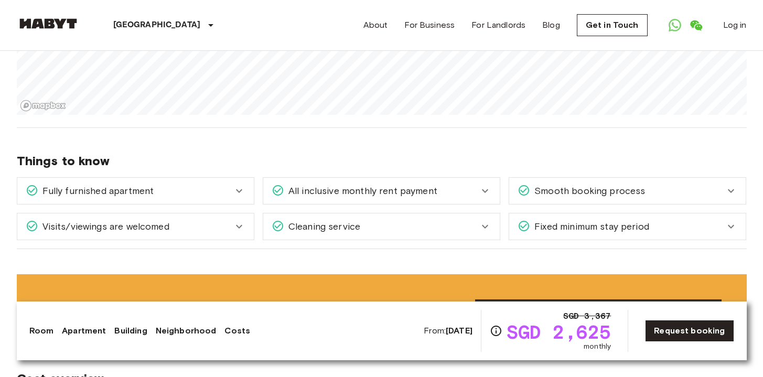
click at [344, 195] on span "All inclusive monthly rent payment" at bounding box center [360, 191] width 153 height 14
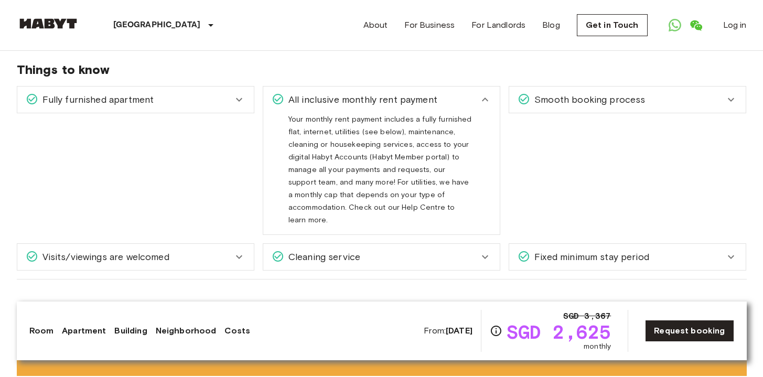
scroll to position [1146, 0]
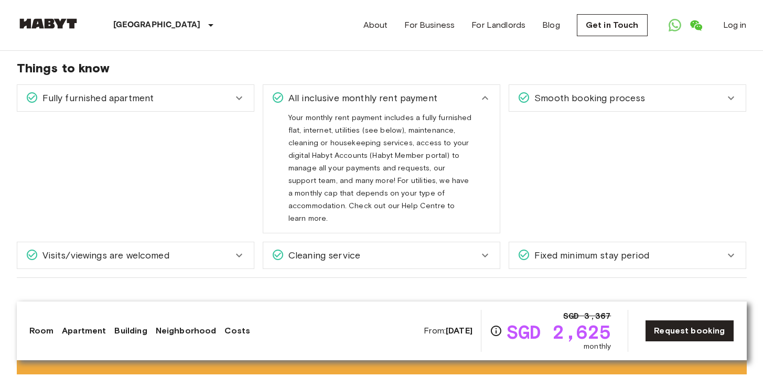
click at [538, 248] on span "Fixed minimum stay period" at bounding box center [589, 255] width 119 height 14
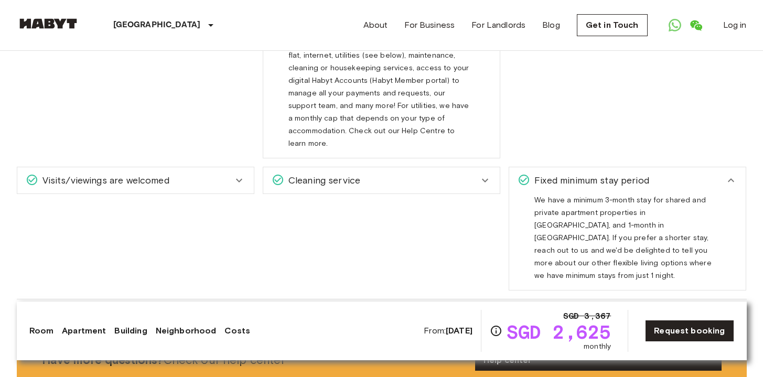
scroll to position [1224, 0]
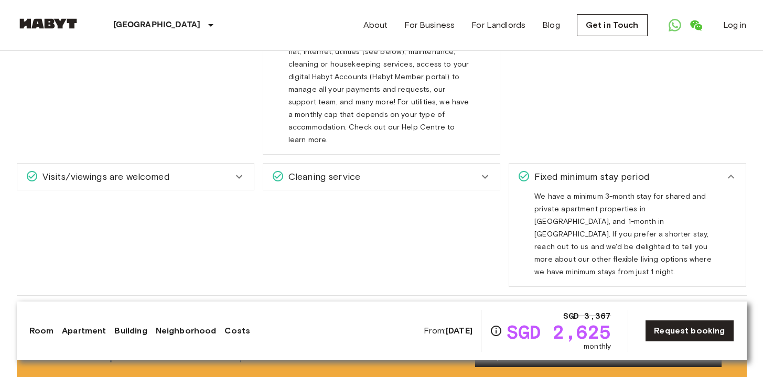
click at [433, 164] on div "Cleaning service" at bounding box center [381, 177] width 236 height 26
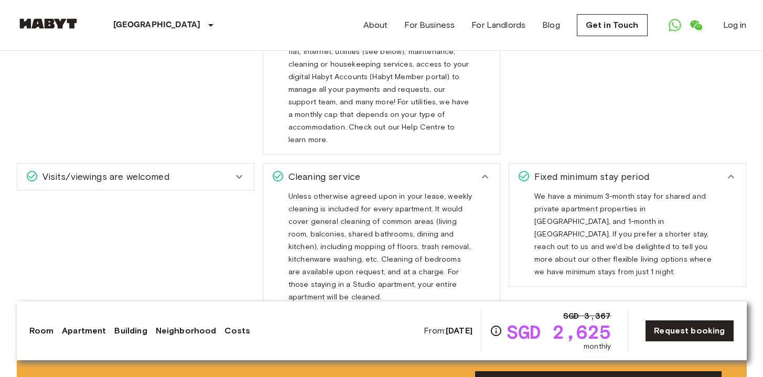
click at [213, 172] on div "Visits/viewings are welcomed" at bounding box center [135, 177] width 236 height 26
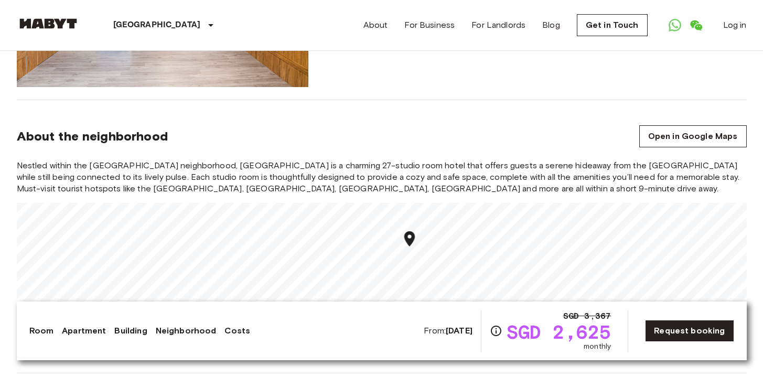
scroll to position [806, 0]
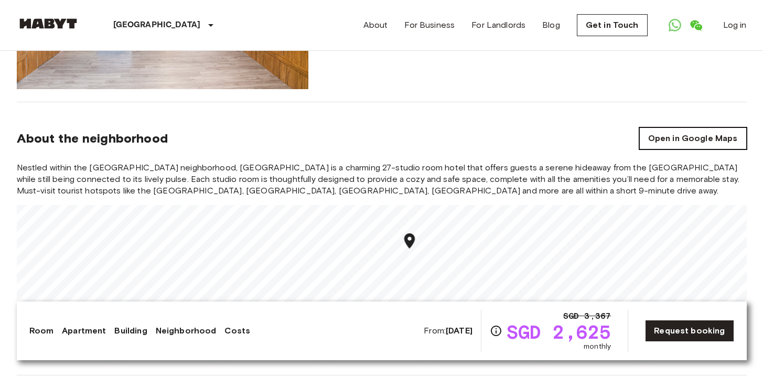
click at [657, 143] on link "Open in Google Maps" at bounding box center [692, 138] width 107 height 22
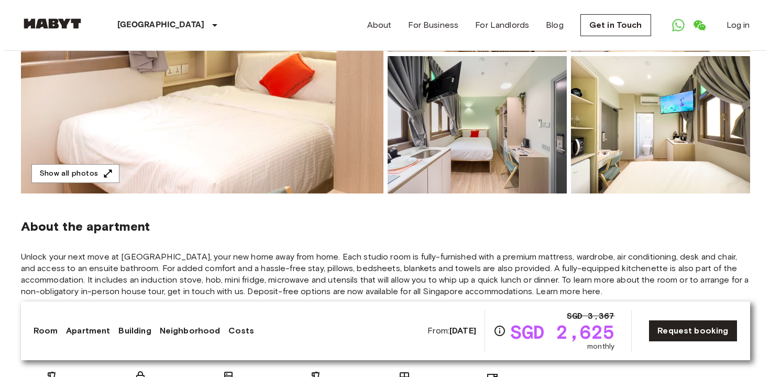
scroll to position [73, 0]
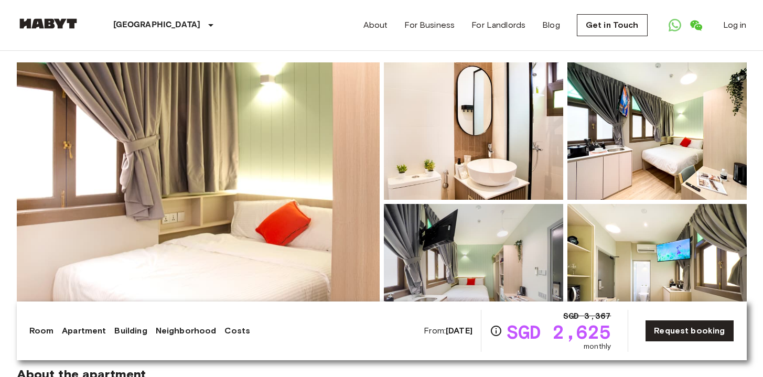
click at [289, 184] on img at bounding box center [198, 201] width 363 height 279
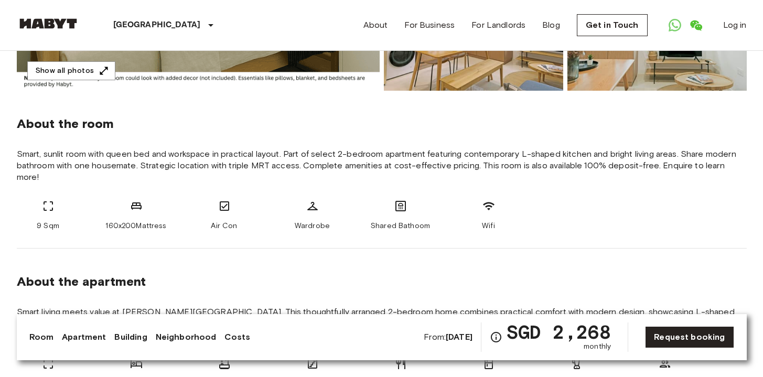
scroll to position [324, 0]
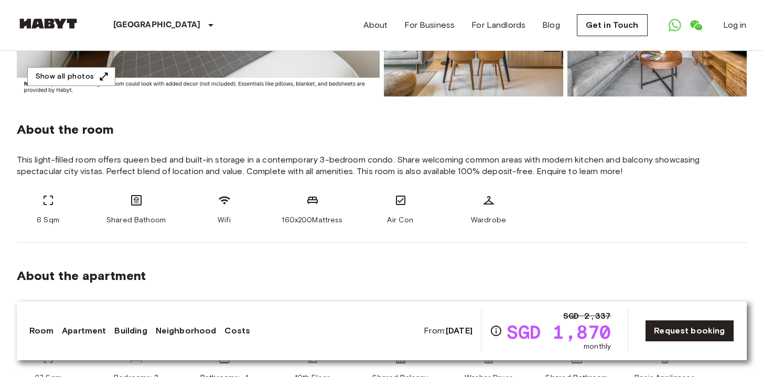
scroll to position [321, 0]
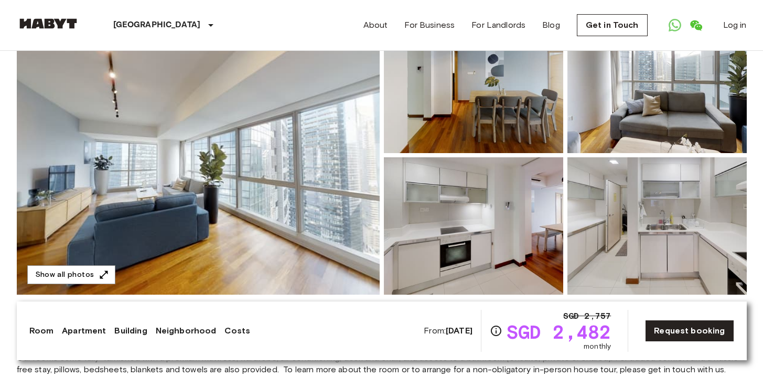
scroll to position [103, 0]
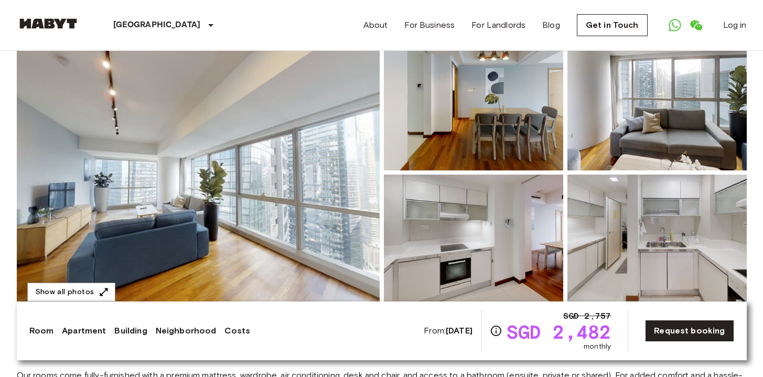
click at [275, 162] on img at bounding box center [198, 172] width 363 height 279
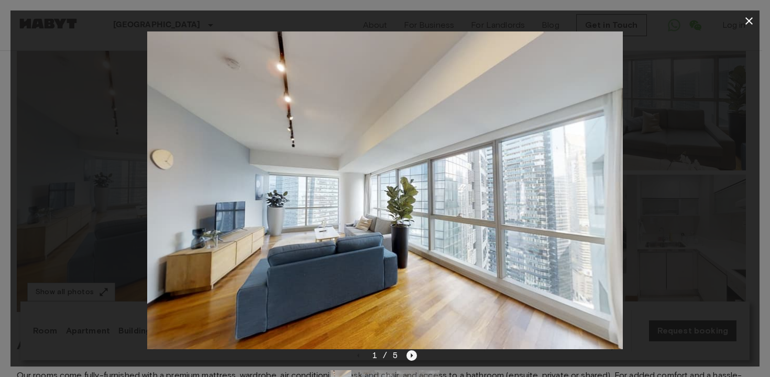
click at [409, 354] on icon "Next image" at bounding box center [412, 355] width 10 height 10
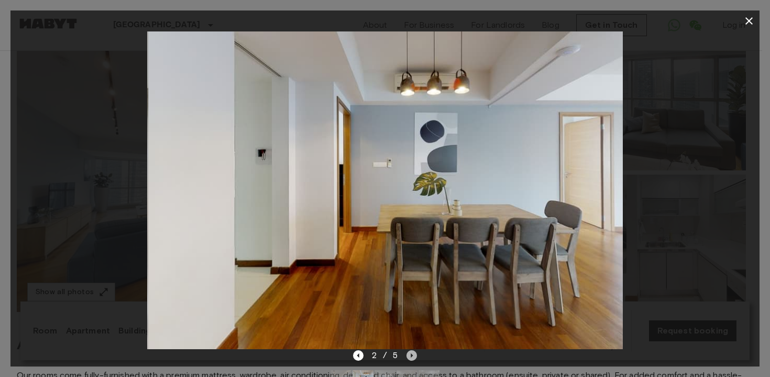
click at [410, 354] on icon "Next image" at bounding box center [412, 355] width 10 height 10
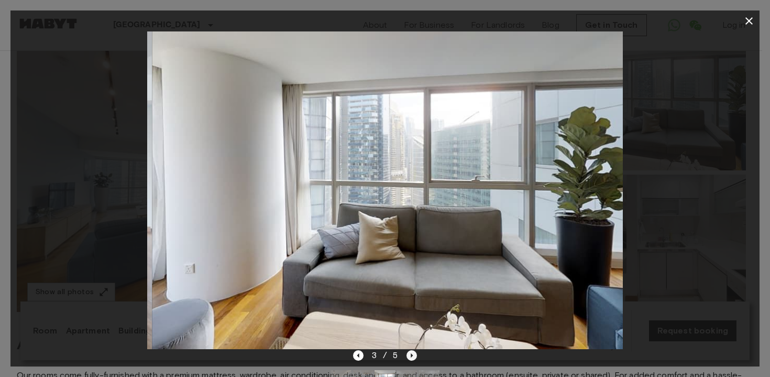
click at [410, 354] on icon "Next image" at bounding box center [412, 355] width 10 height 10
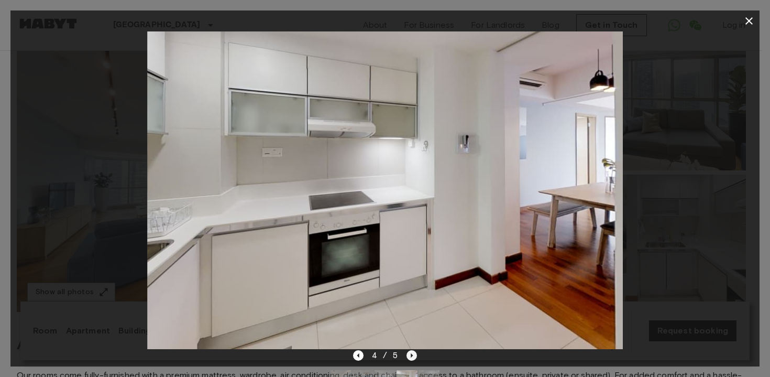
click at [410, 354] on icon "Next image" at bounding box center [412, 355] width 10 height 10
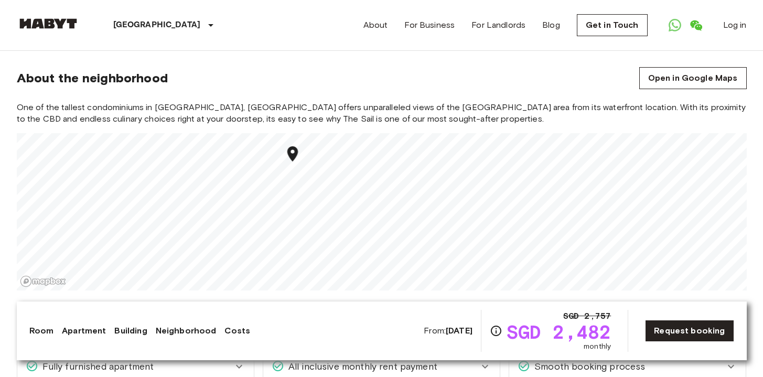
scroll to position [654, 0]
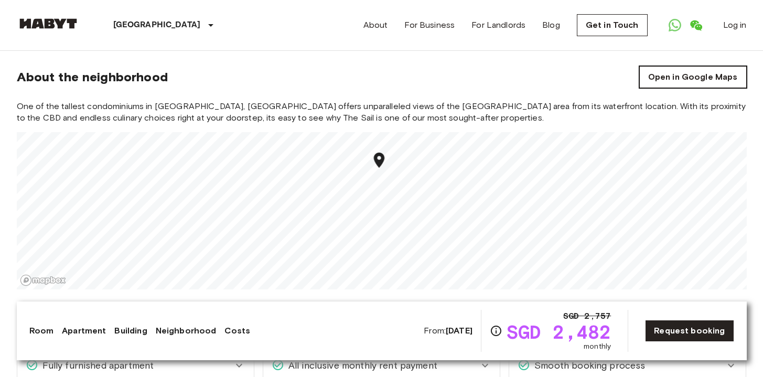
click at [664, 81] on link "Open in Google Maps" at bounding box center [692, 77] width 107 height 22
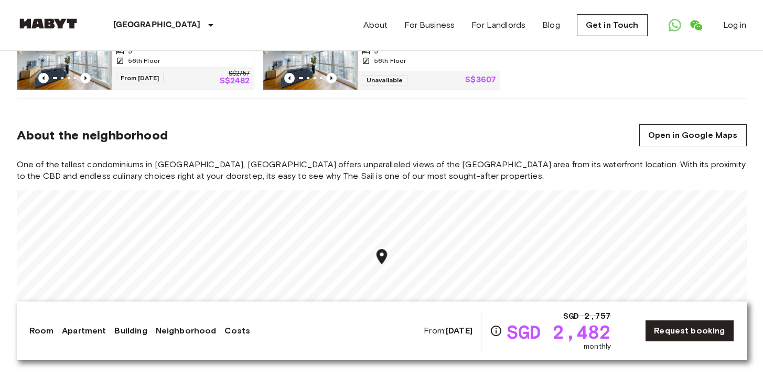
scroll to position [655, 0]
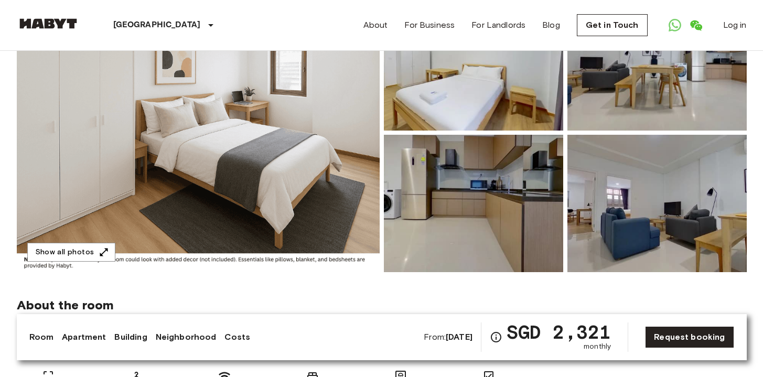
scroll to position [140, 0]
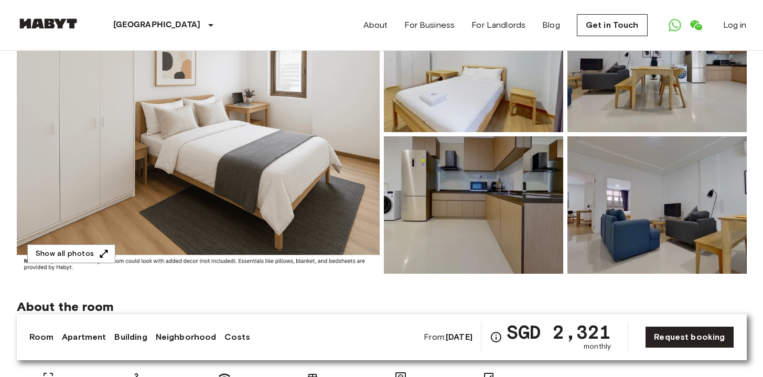
click at [323, 193] on img at bounding box center [198, 134] width 363 height 279
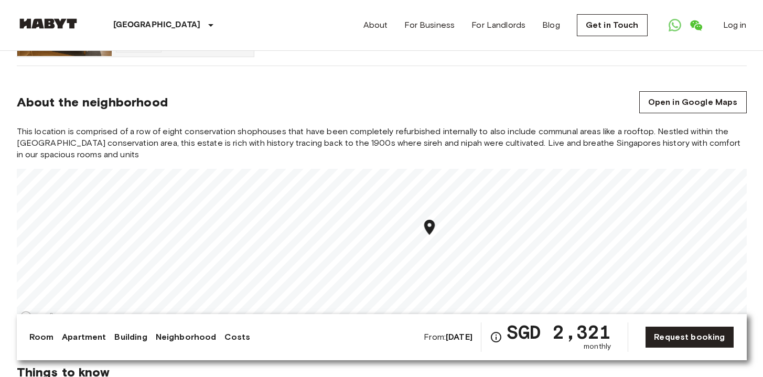
scroll to position [790, 0]
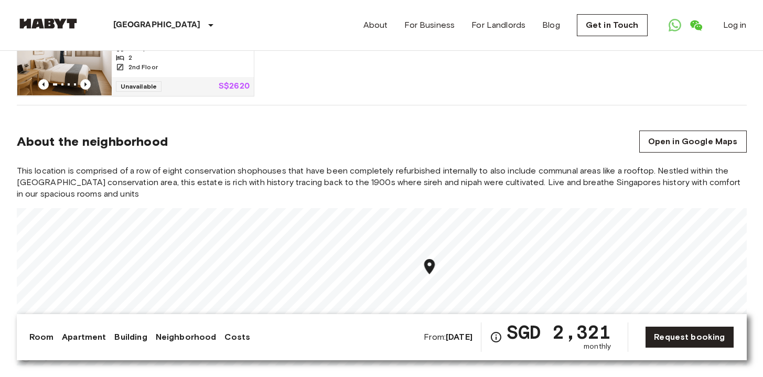
click at [678, 142] on section "About the neighborhood Open in Google Maps This location is comprised of a row …" at bounding box center [382, 241] width 730 height 273
click at [677, 130] on link "Open in Google Maps" at bounding box center [692, 141] width 107 height 22
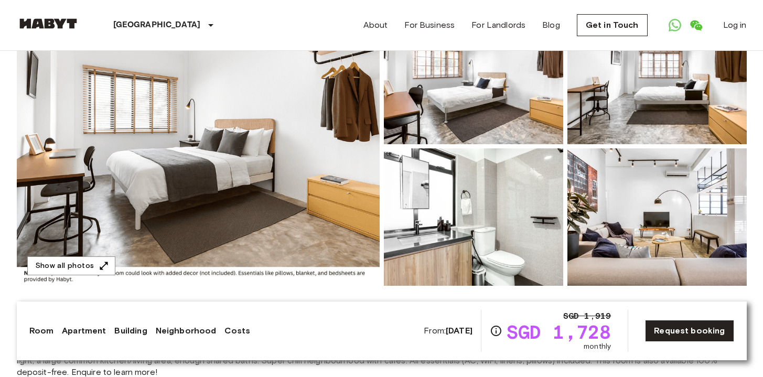
scroll to position [132, 0]
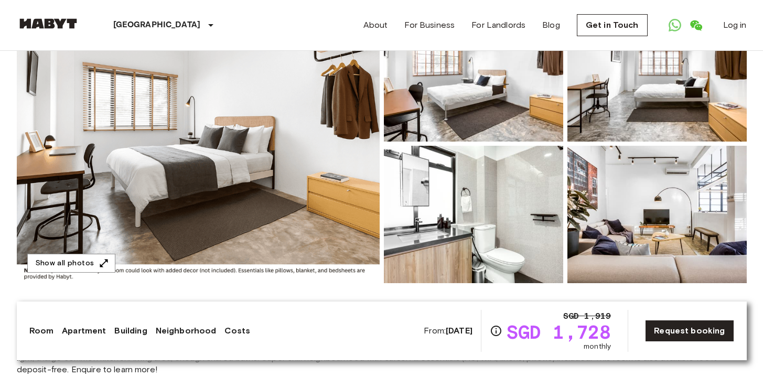
click at [360, 177] on img at bounding box center [198, 143] width 363 height 279
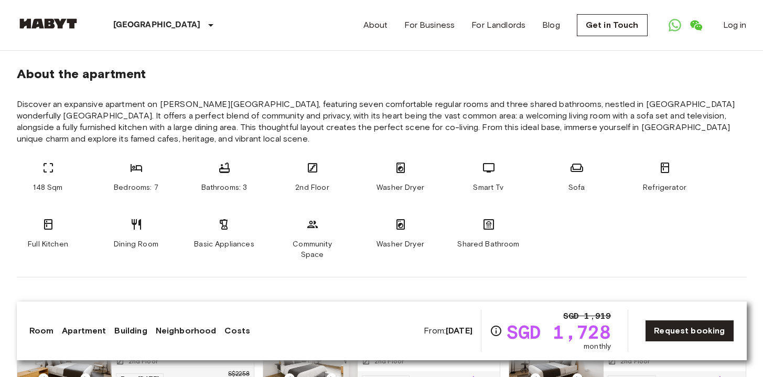
scroll to position [532, 0]
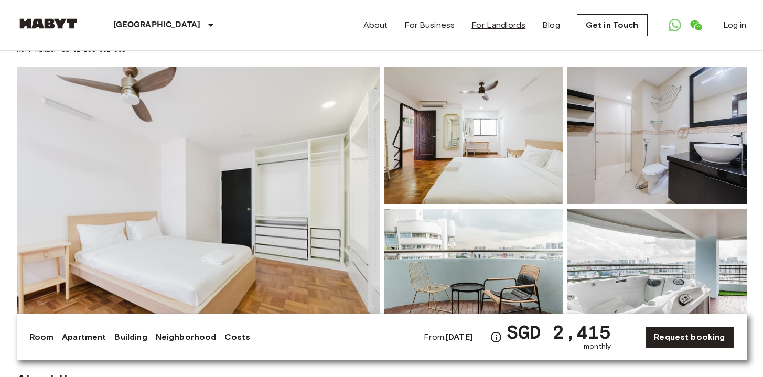
scroll to position [61, 0]
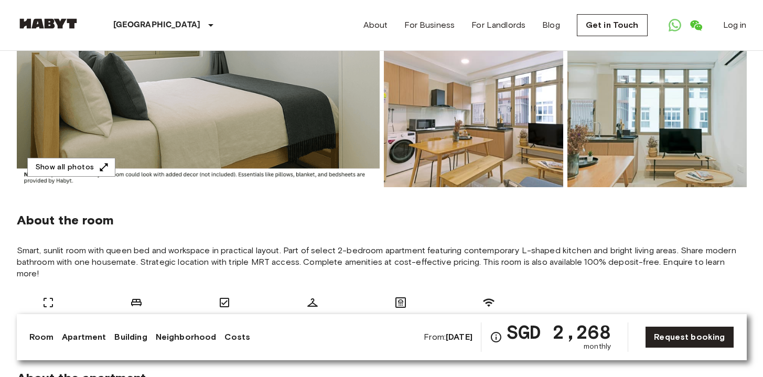
scroll to position [231, 0]
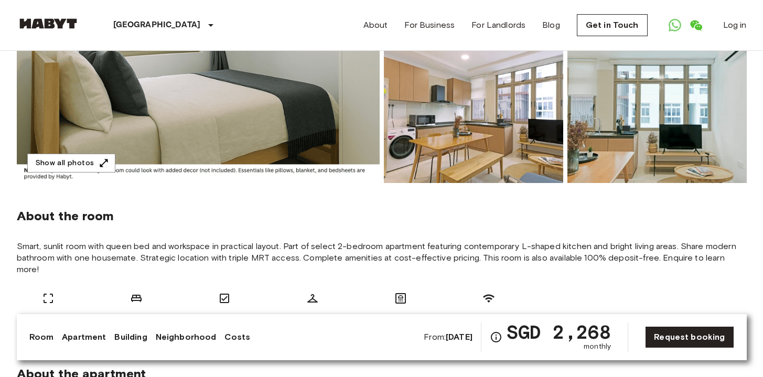
click at [314, 198] on div "About the room Smart, sunlit room with queen bed and workspace in practical lay…" at bounding box center [382, 262] width 730 height 158
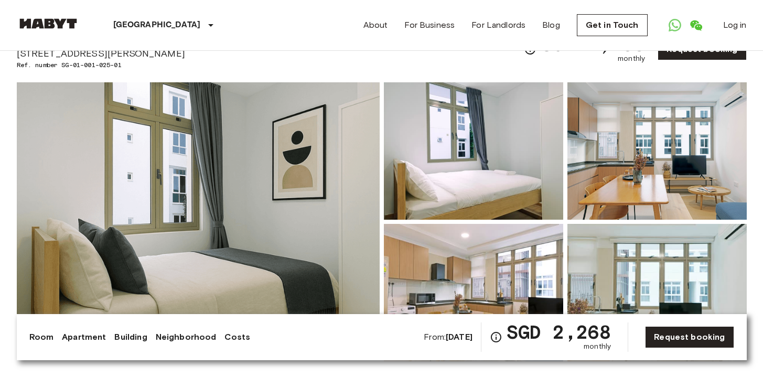
scroll to position [46, 0]
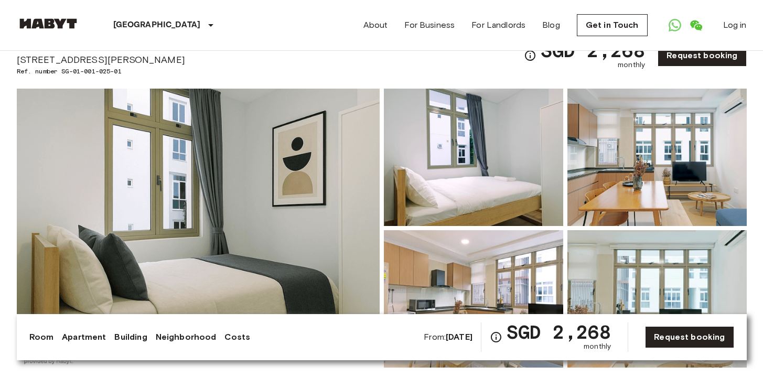
click at [422, 46] on div "About For Business For Landlords Blog Get in Touch Log in" at bounding box center [554, 25] width 383 height 50
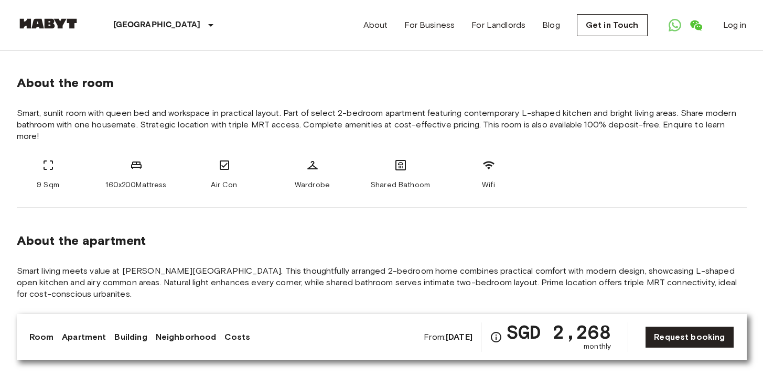
scroll to position [323, 0]
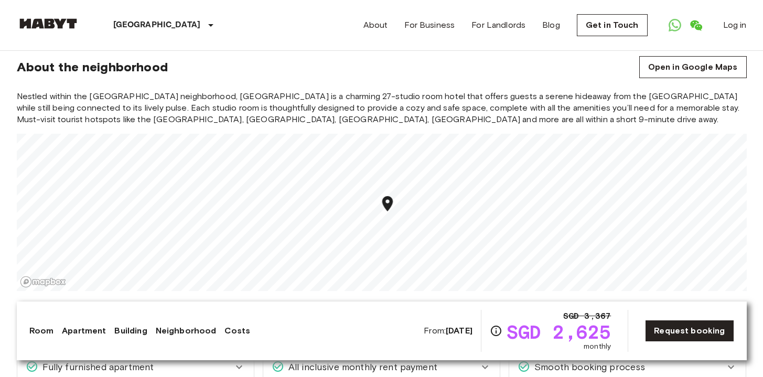
scroll to position [836, 0]
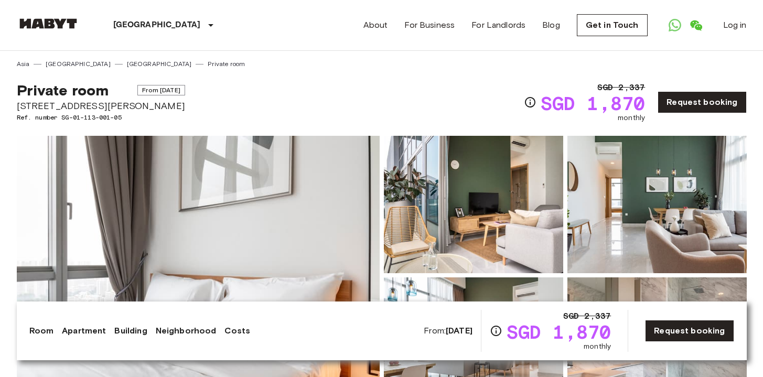
click at [452, 83] on div "Private room From [DATE][STREET_ADDRESS][PERSON_NAME]. number SG-01-113-001-05 …" at bounding box center [382, 96] width 730 height 55
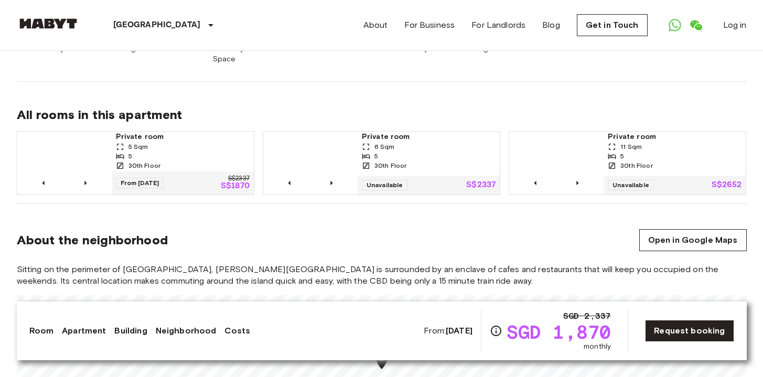
scroll to position [710, 0]
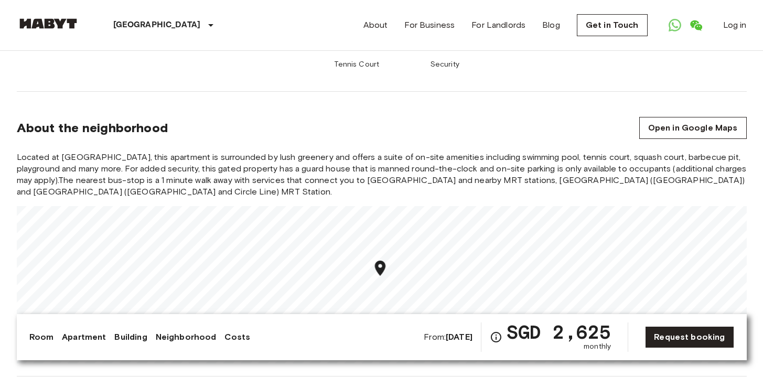
scroll to position [1203, 0]
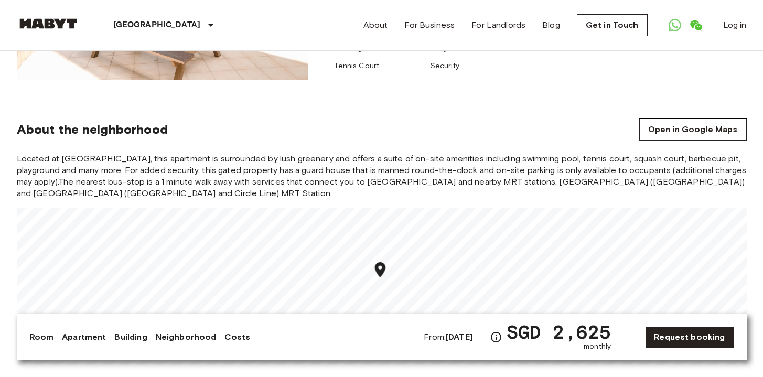
click at [661, 118] on link "Open in Google Maps" at bounding box center [692, 129] width 107 height 22
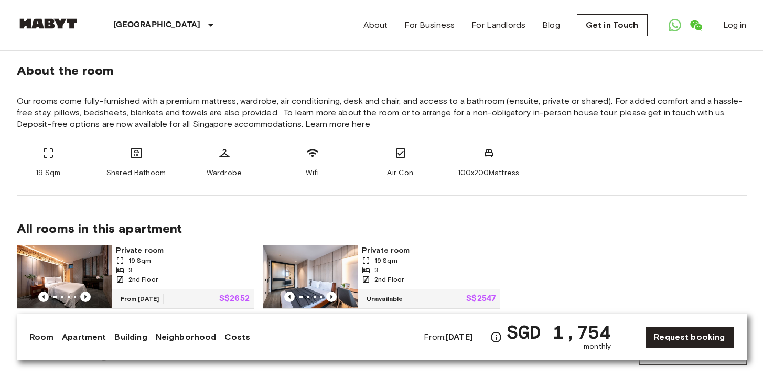
scroll to position [349, 0]
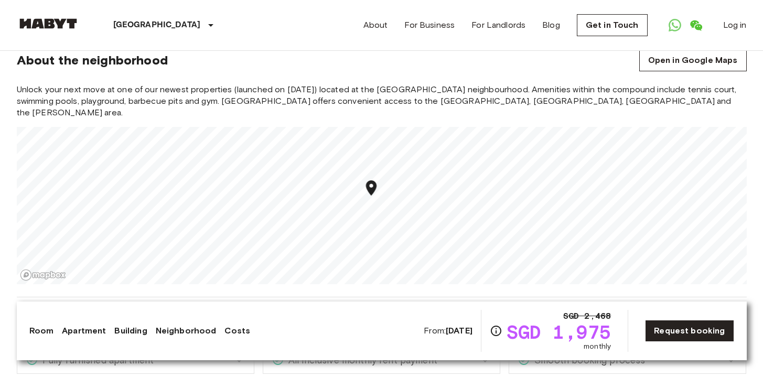
scroll to position [891, 0]
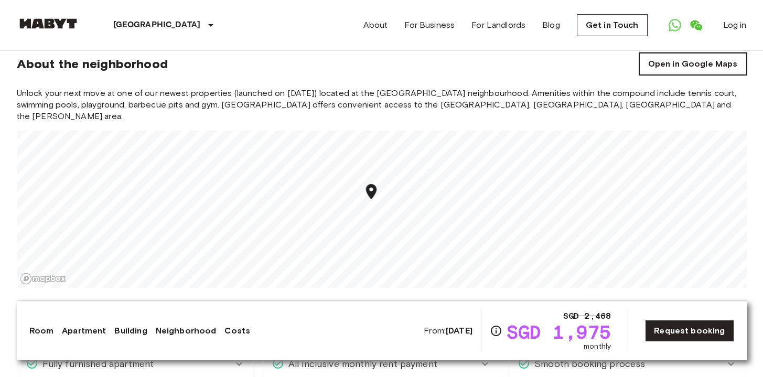
click at [668, 57] on link "Open in Google Maps" at bounding box center [692, 64] width 107 height 22
